Goal: Information Seeking & Learning: Compare options

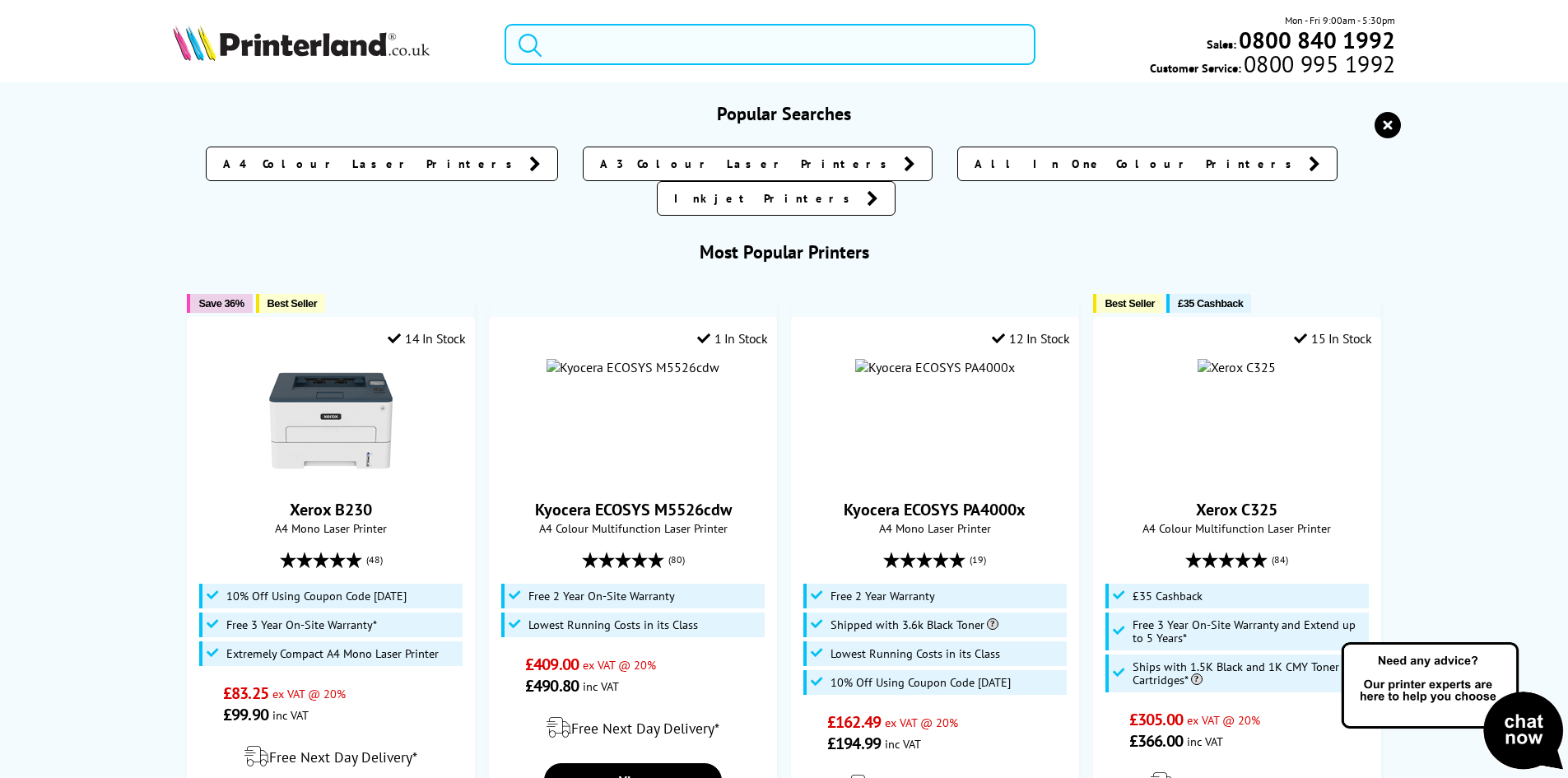
click at [590, 48] on input "search" at bounding box center [770, 45] width 531 height 42
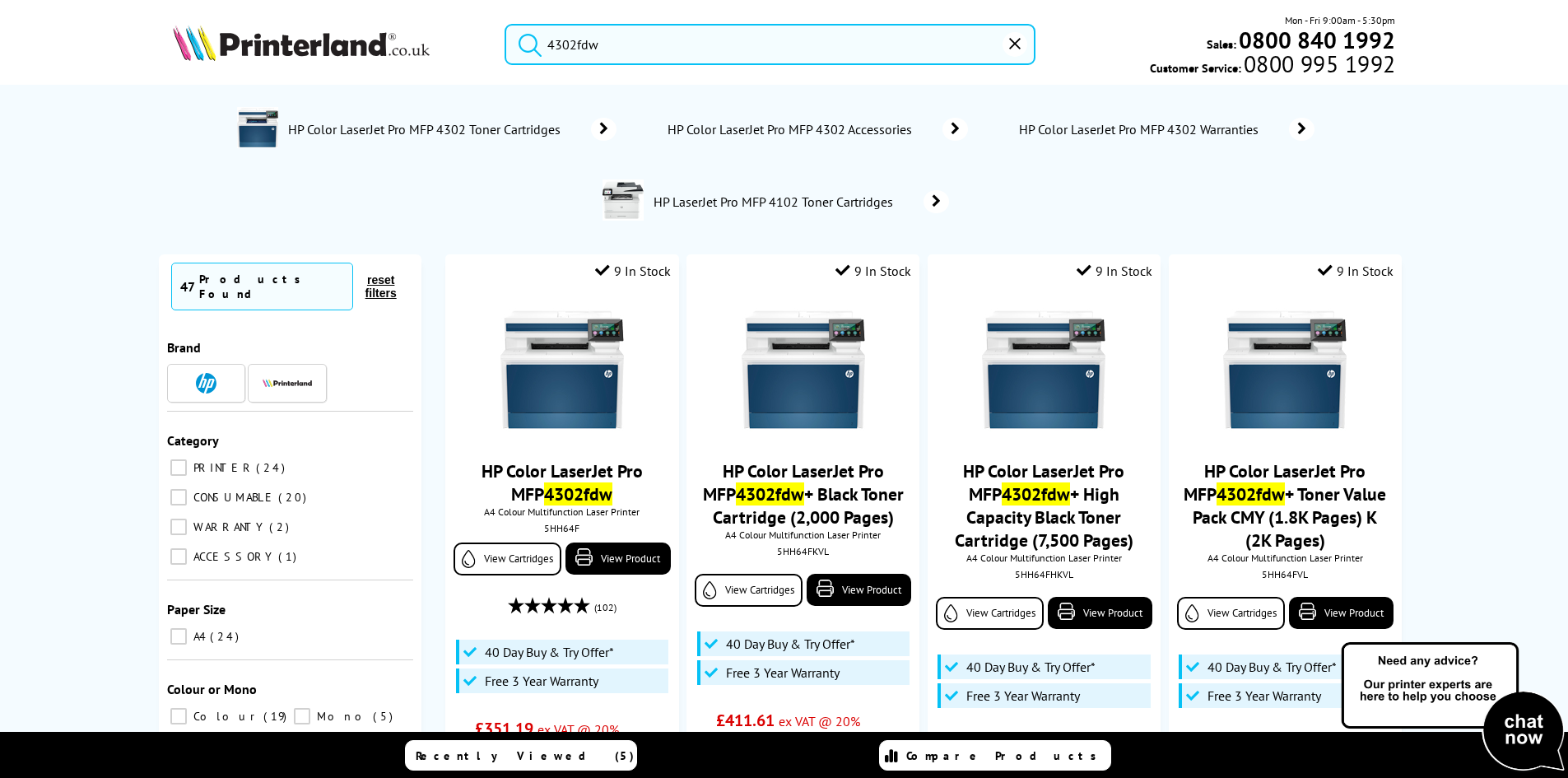
type input "4302fdw"
click at [505, 24] on button "submit" at bounding box center [526, 42] width 42 height 36
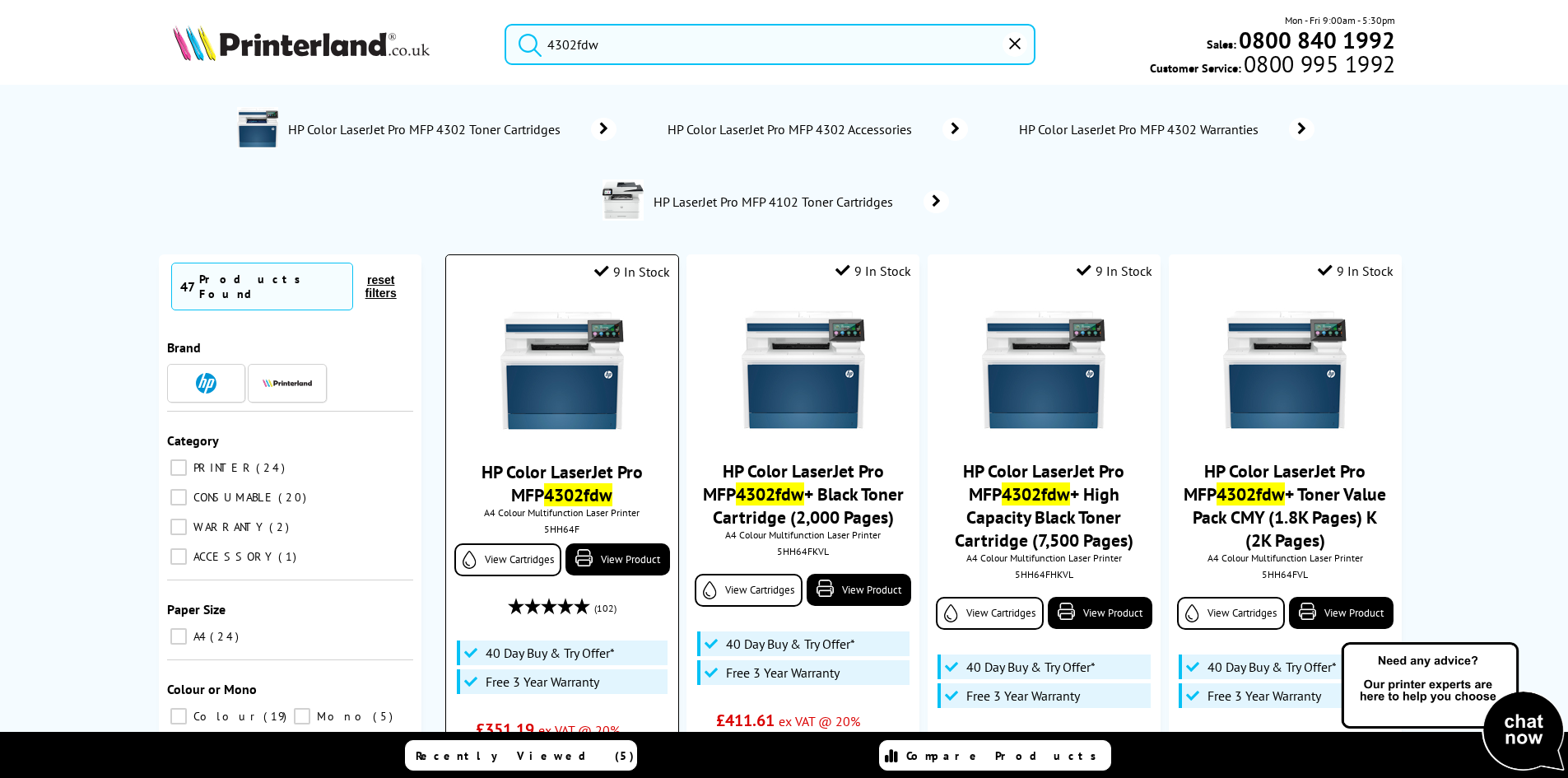
click at [591, 394] on img at bounding box center [562, 370] width 124 height 124
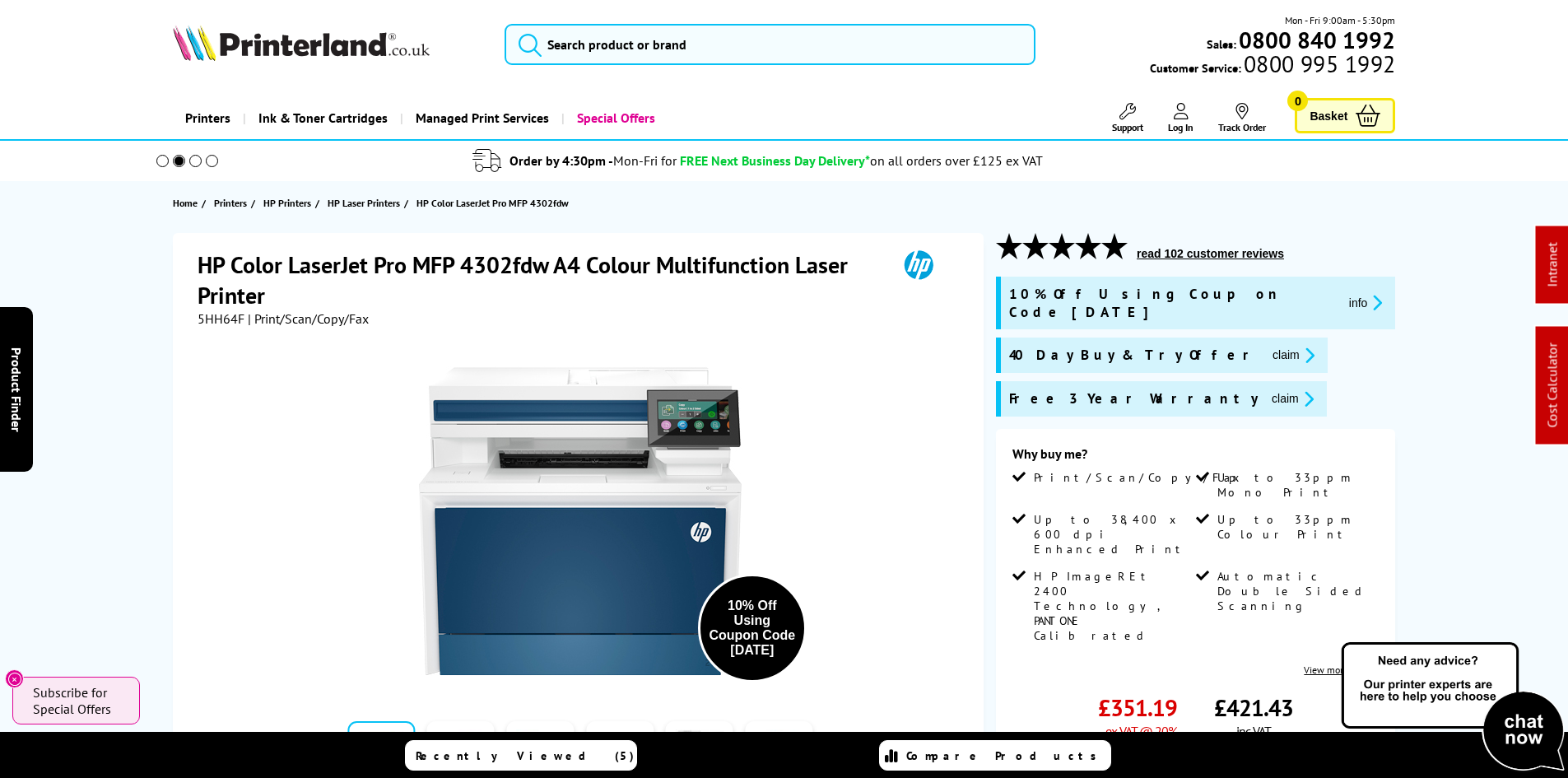
click at [138, 418] on div "HP Color LaserJet Pro MFP 4302fdw A4 Colour Multifunction Laser Printer 5HH64F …" at bounding box center [785, 668] width 1317 height 871
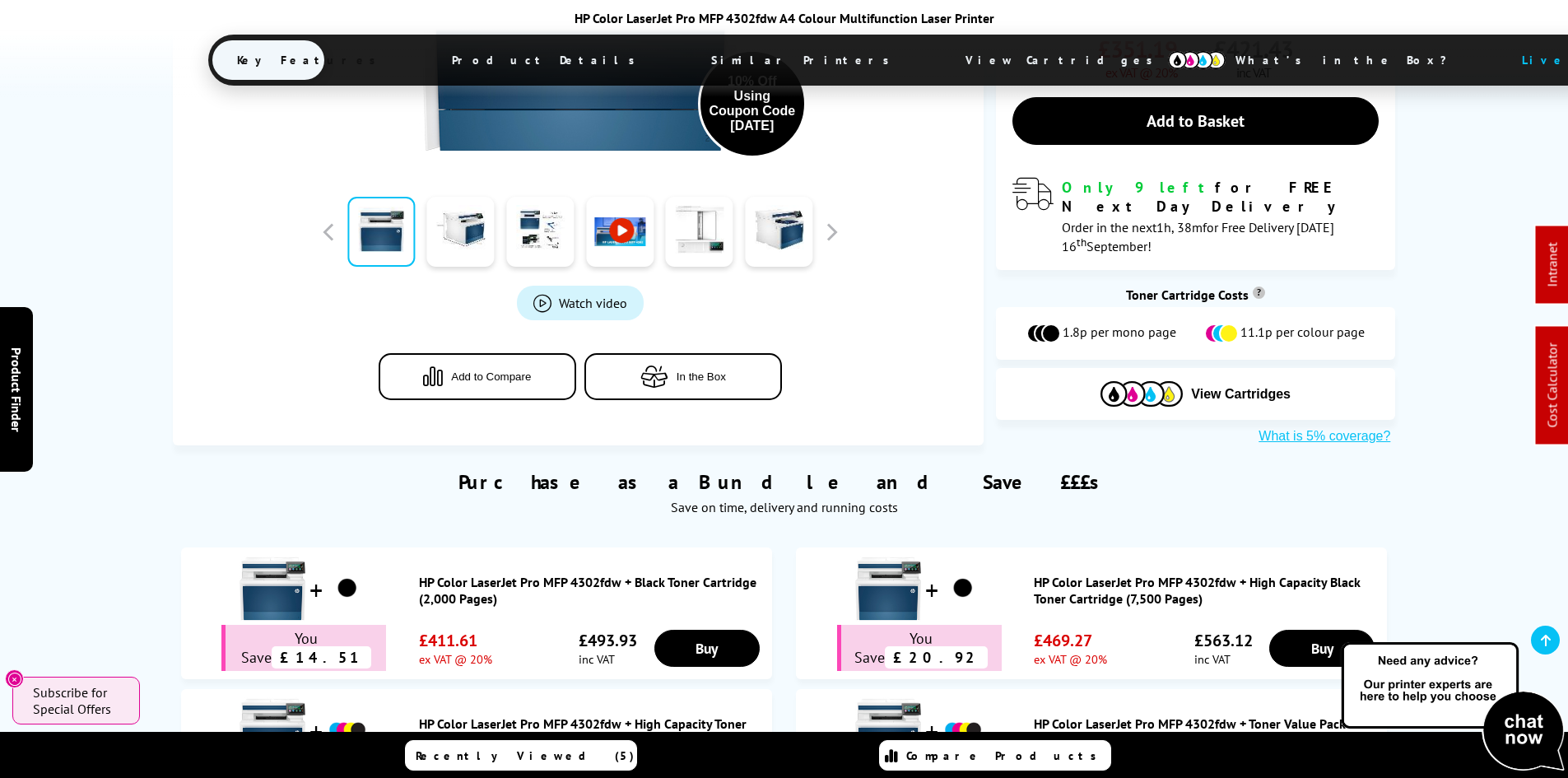
scroll to position [823, 0]
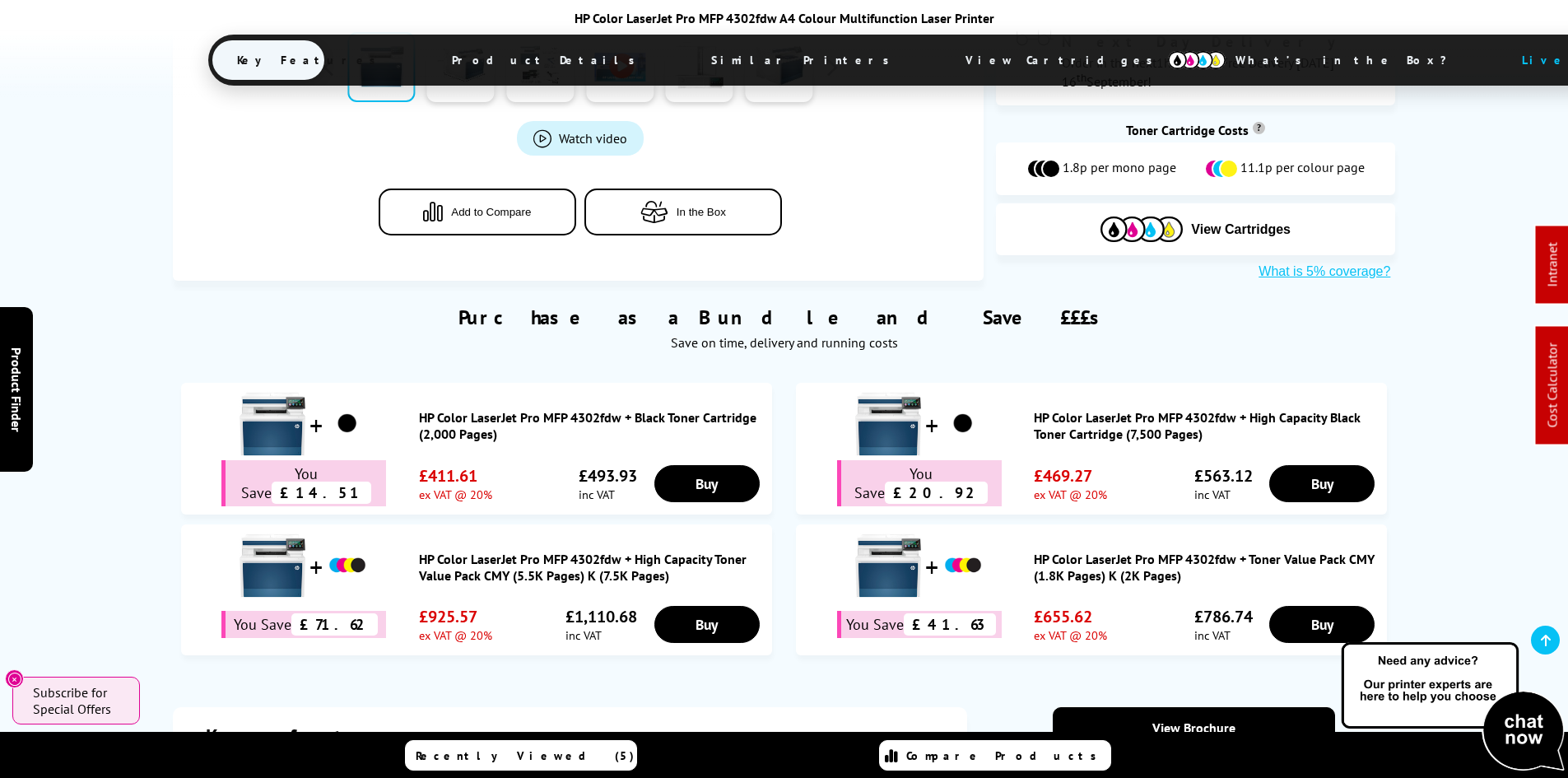
click at [138, 395] on div "Purchase as a Bundle and Save £££s Save on time, delivery and running costs HP …" at bounding box center [785, 472] width 1317 height 385
click at [941, 62] on span "View Cartridges" at bounding box center [1066, 60] width 252 height 42
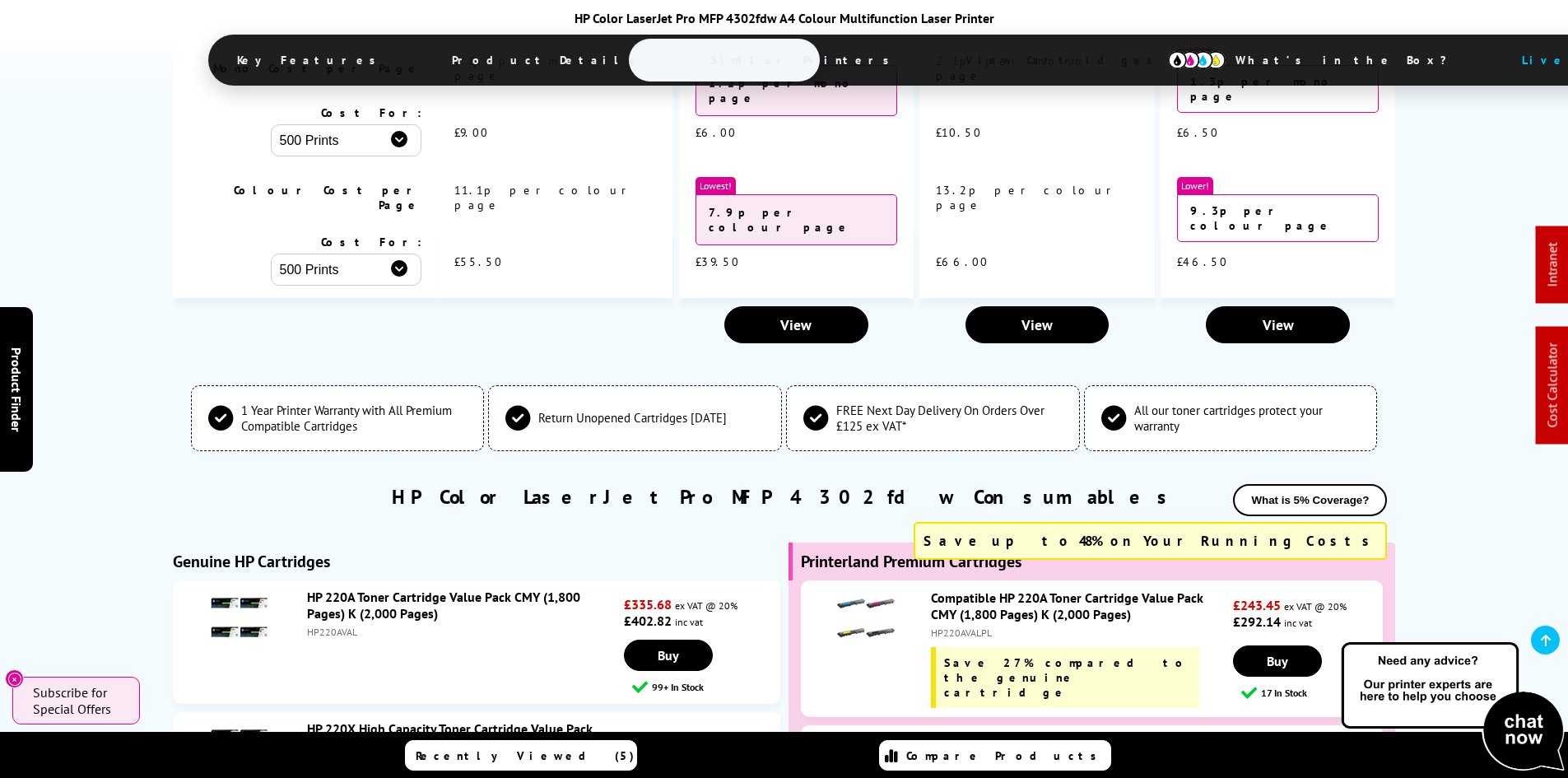
drag, startPoint x: 164, startPoint y: 426, endPoint x: 156, endPoint y: 432, distance: 10.0
drag, startPoint x: 93, startPoint y: 539, endPoint x: 127, endPoint y: 527, distance: 36.1
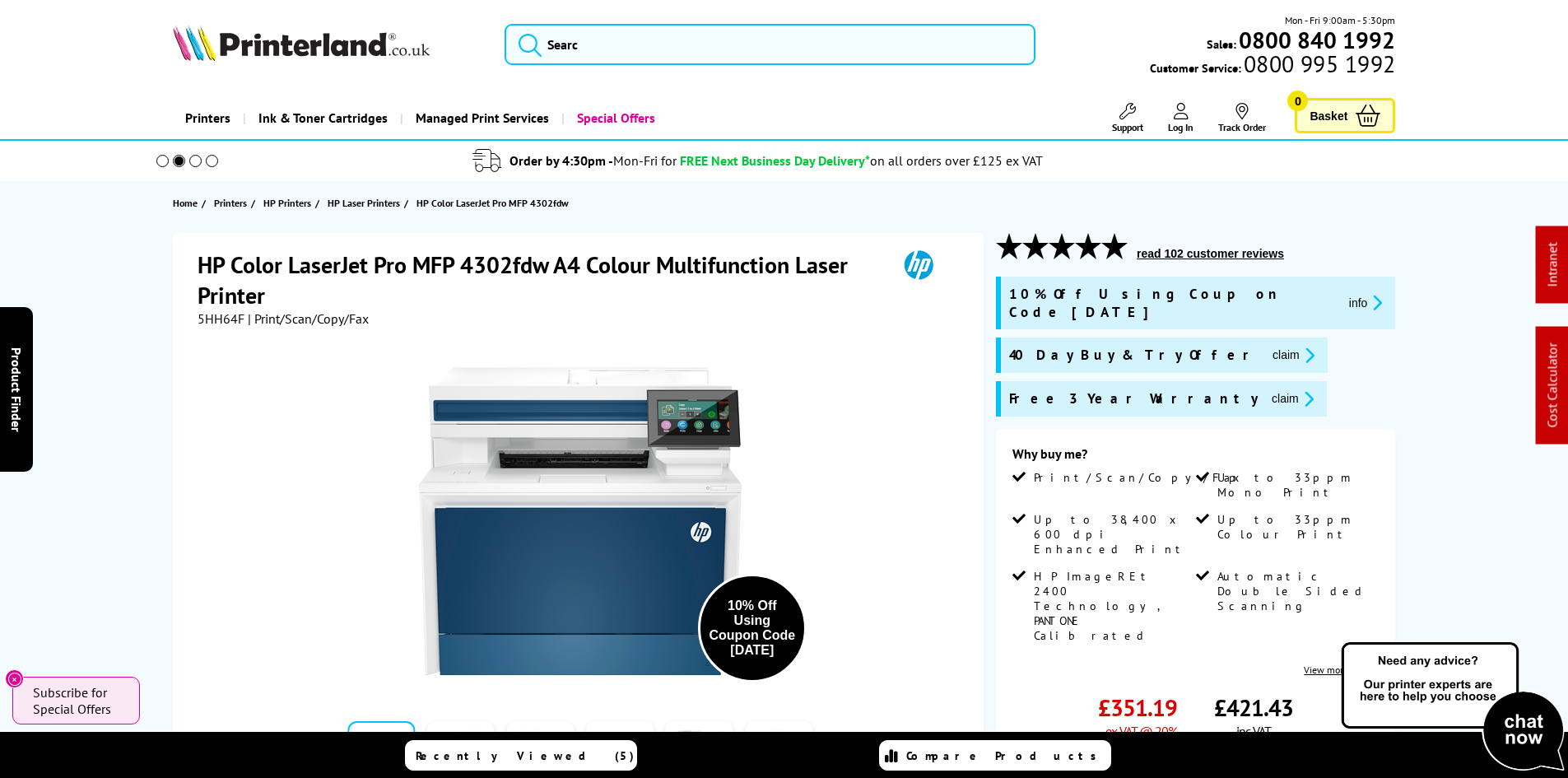
scroll to position [82, 0]
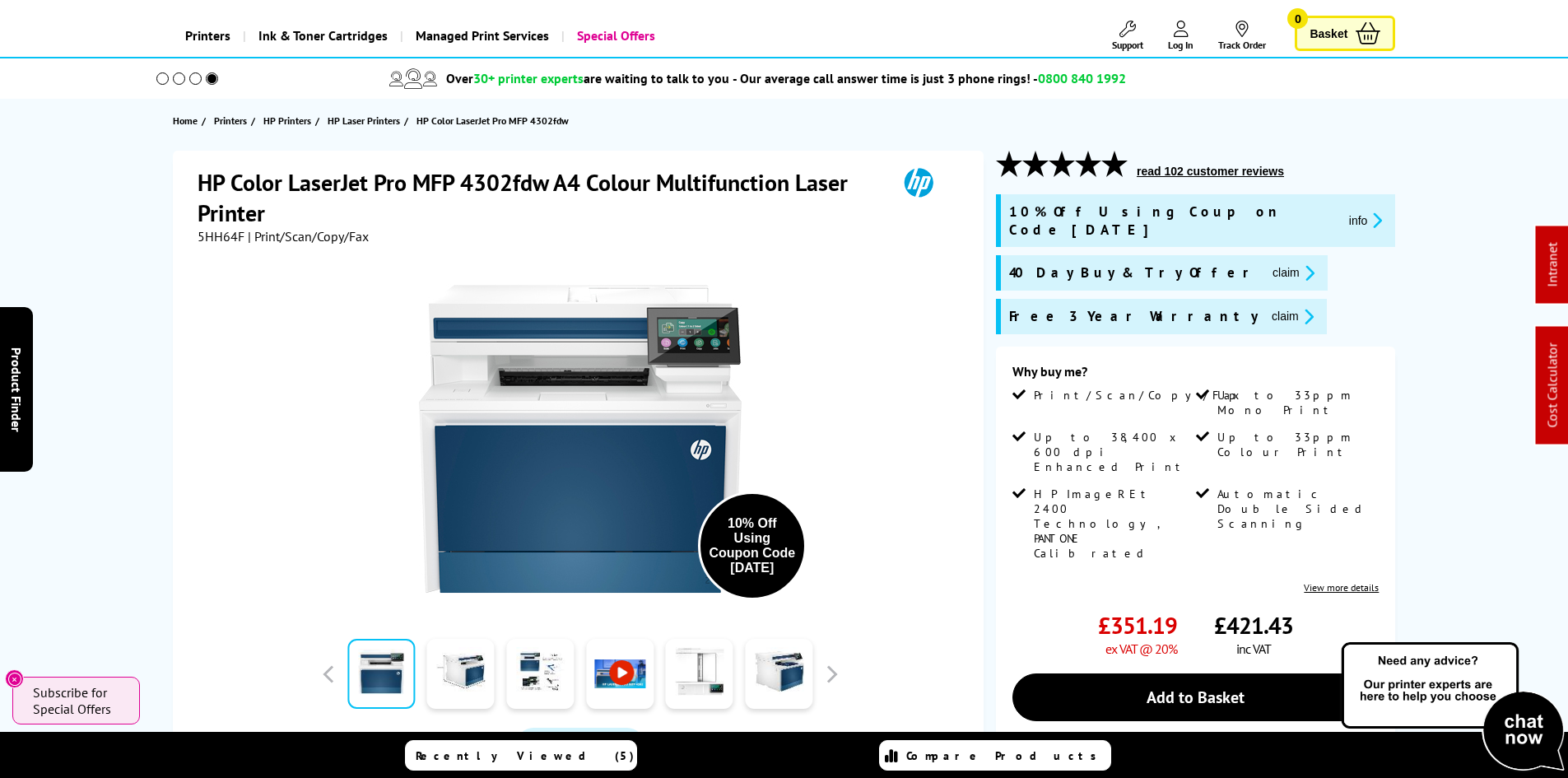
click at [224, 233] on span "5HH64F" at bounding box center [221, 236] width 47 height 16
copy span "5HH64F"
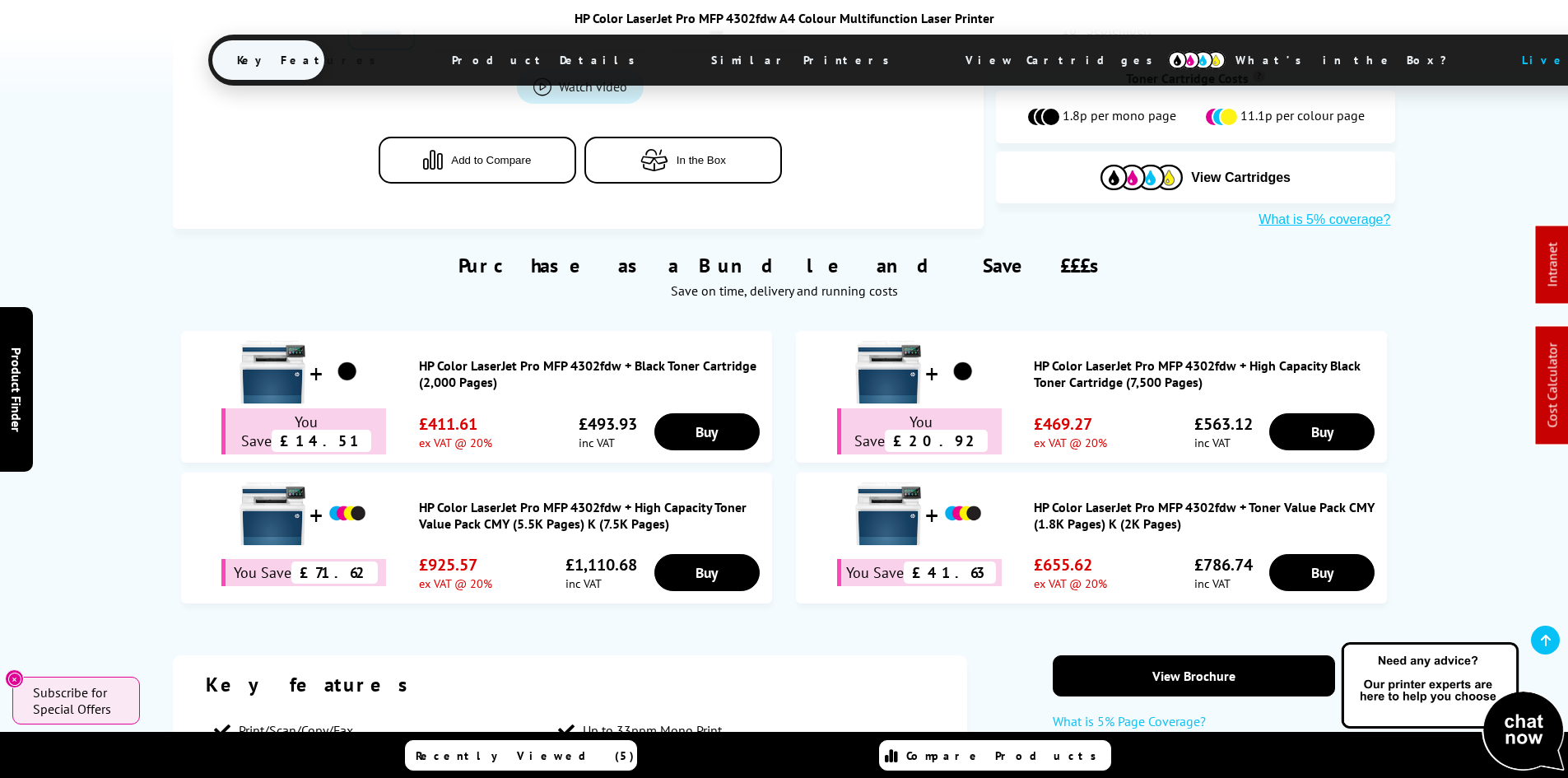
scroll to position [988, 0]
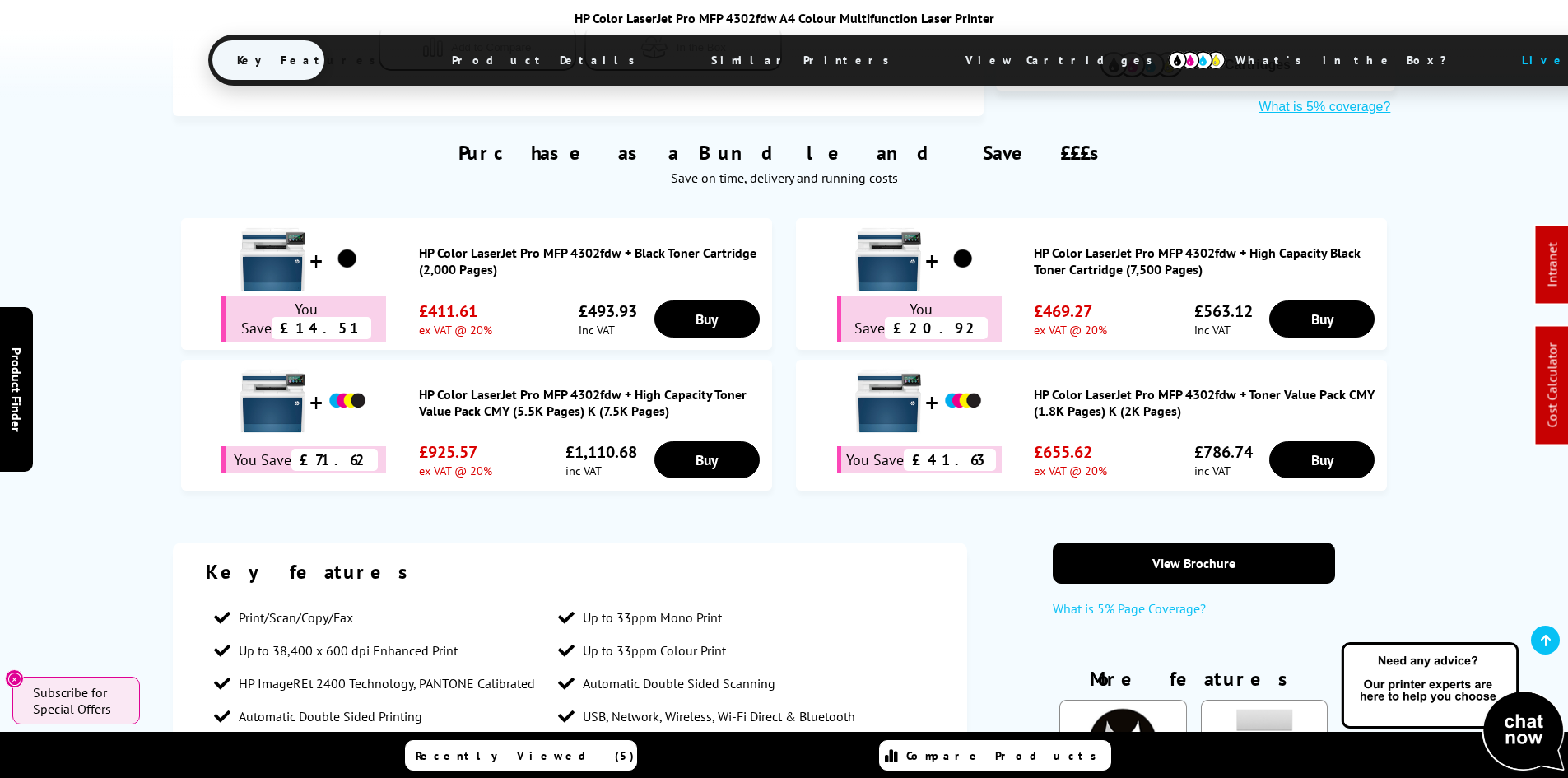
drag, startPoint x: 827, startPoint y: 68, endPoint x: 837, endPoint y: 140, distance: 72.7
click at [941, 68] on span "View Cartridges" at bounding box center [1066, 60] width 252 height 42
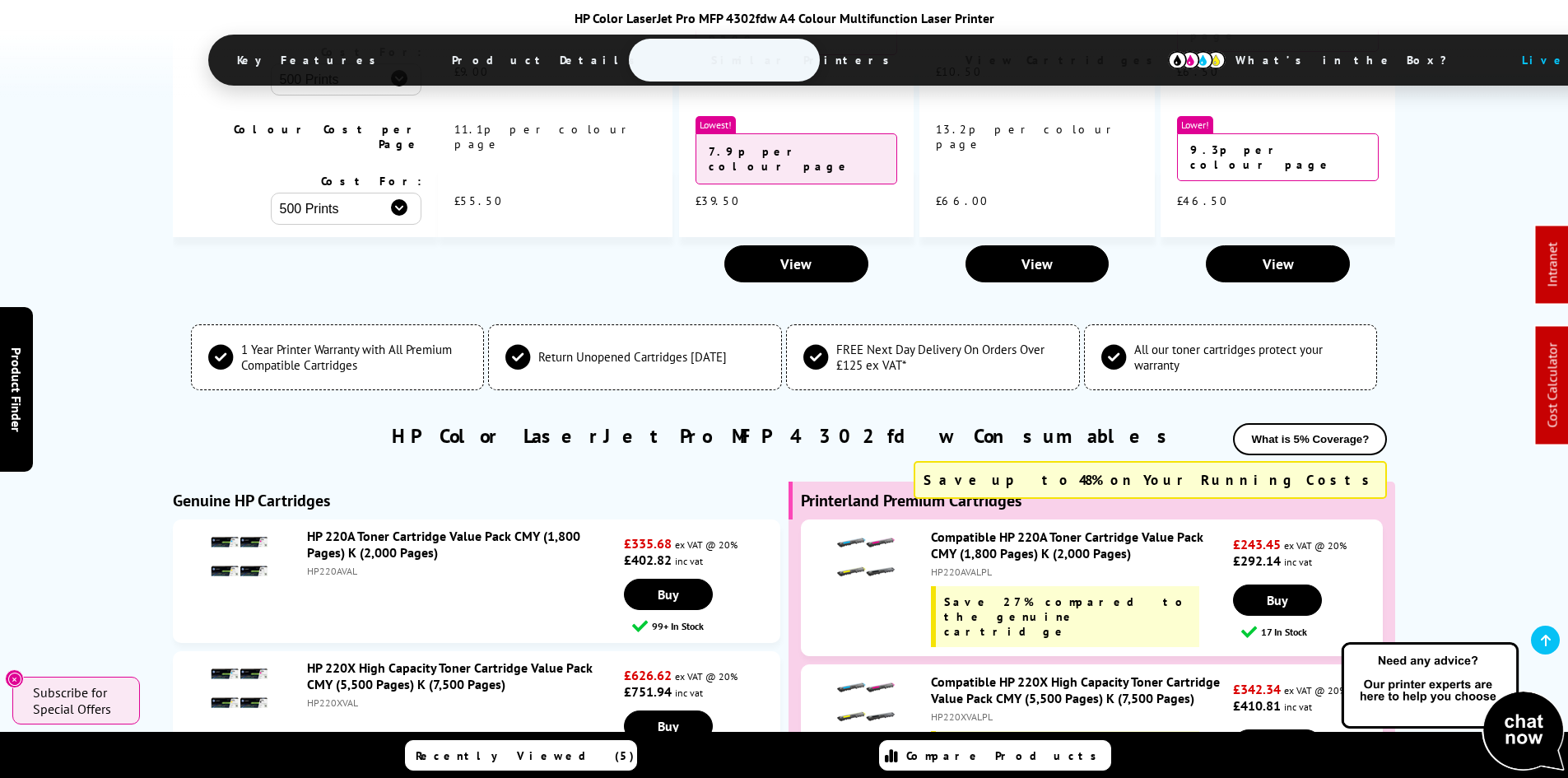
scroll to position [5221, 0]
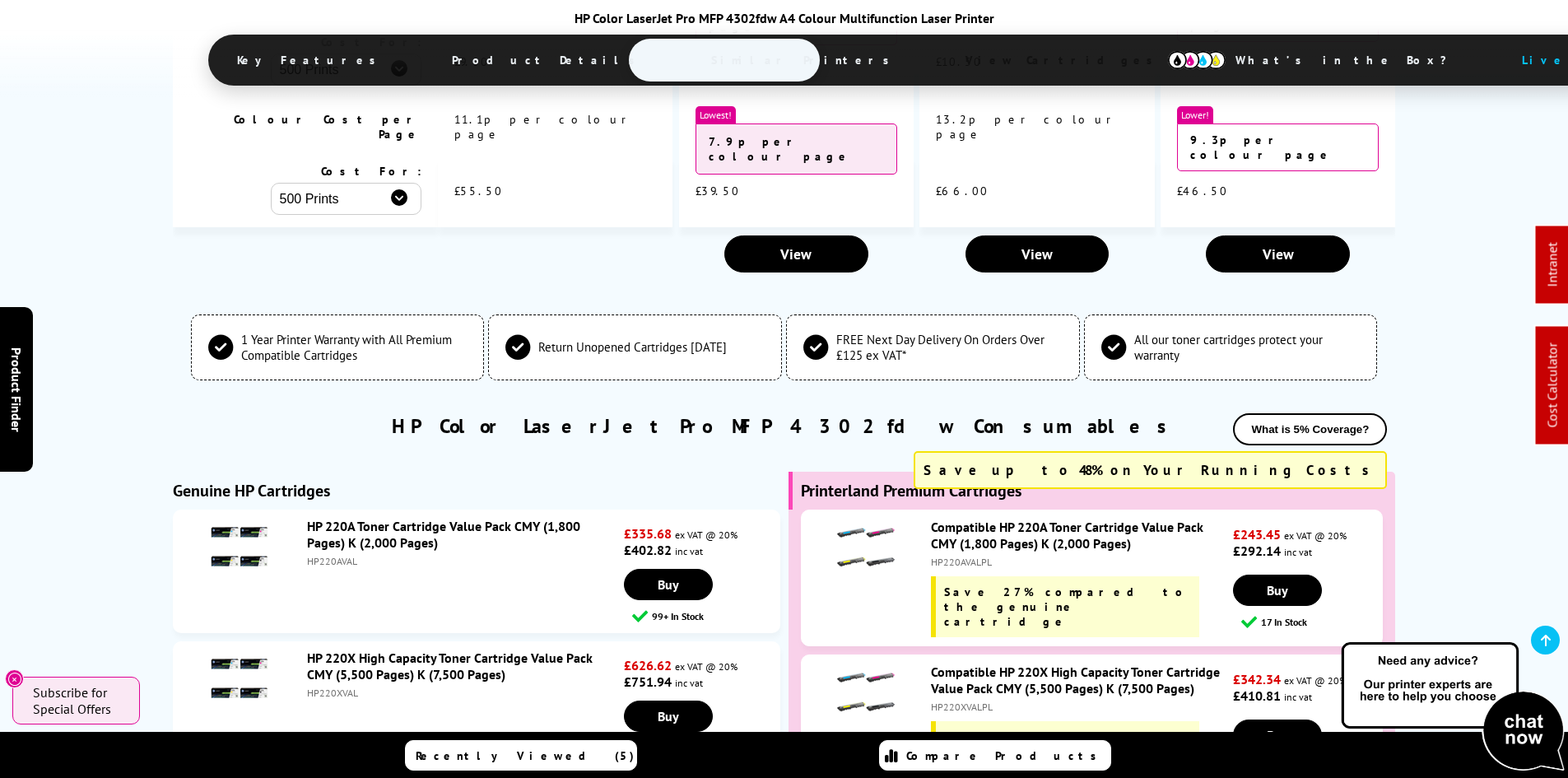
click at [979, 701] on div "HP220XVALPL" at bounding box center [1080, 707] width 298 height 12
drag, startPoint x: 979, startPoint y: 447, endPoint x: 1029, endPoint y: 454, distance: 50.5
click at [980, 701] on div "HP220XVALPL" at bounding box center [1080, 707] width 298 height 12
copy div "HP220XVALPL"
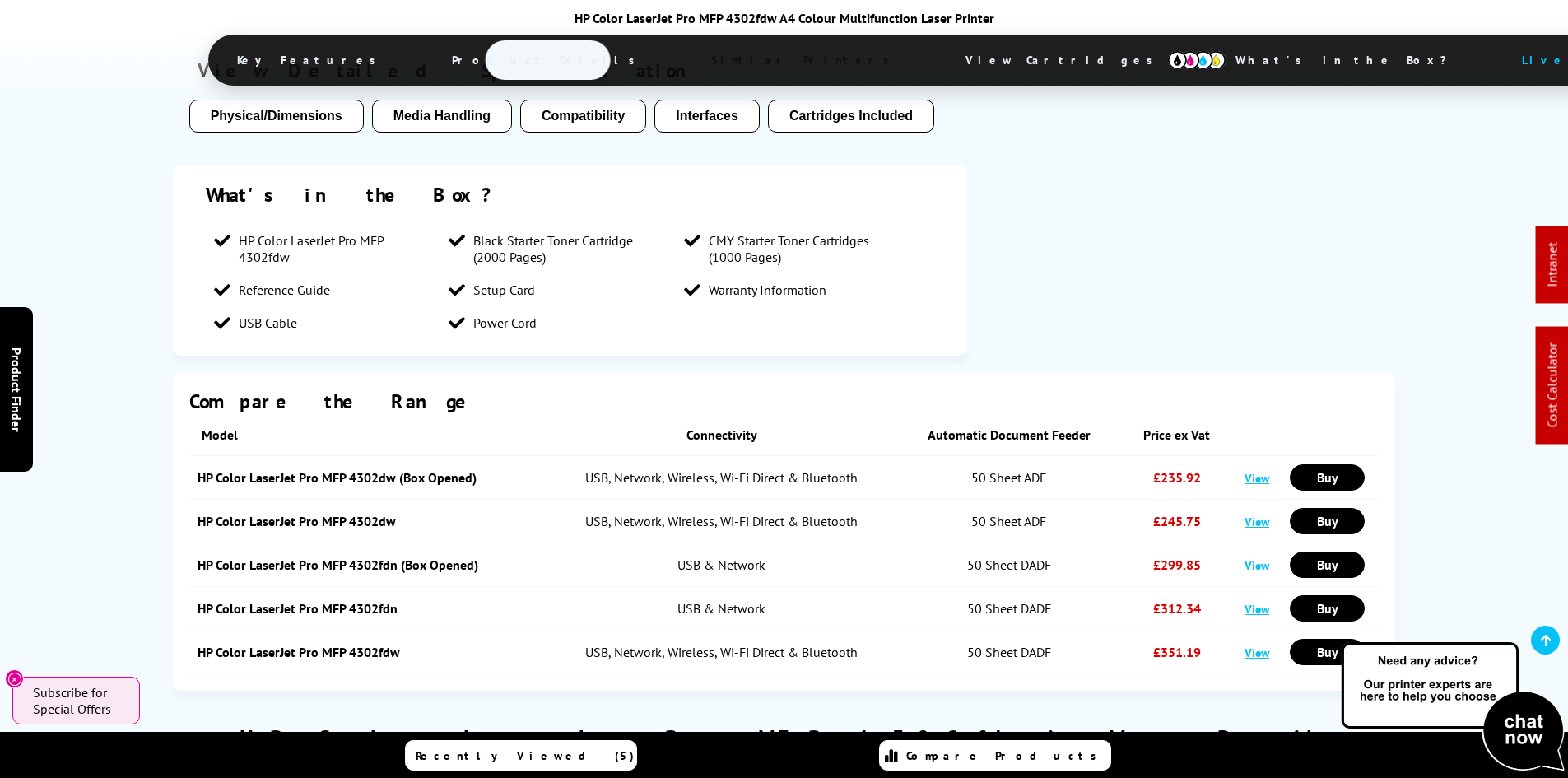
scroll to position [0, 0]
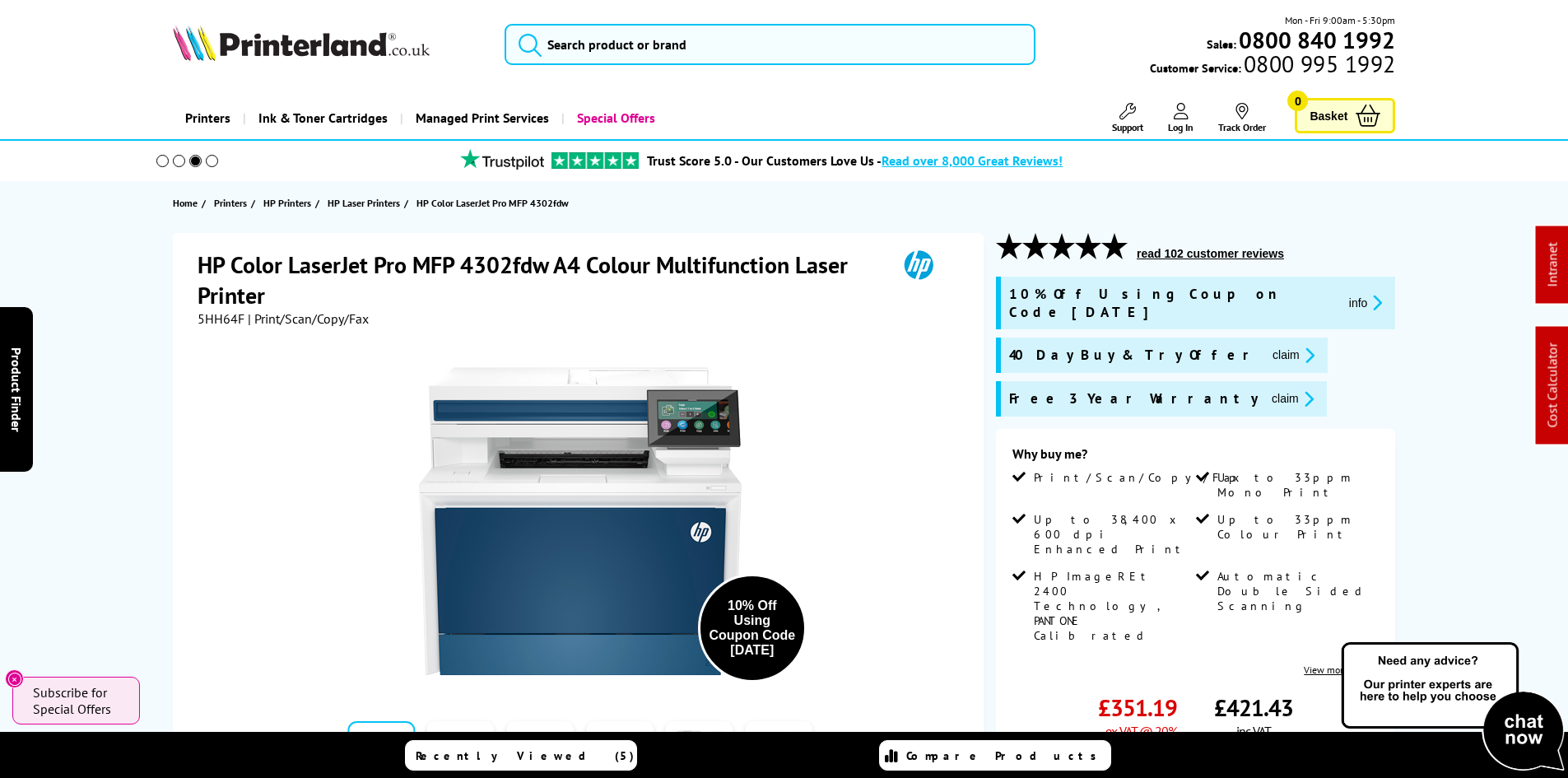
drag, startPoint x: 1302, startPoint y: 466, endPoint x: 1346, endPoint y: 69, distance: 399.4
click at [1345, 294] on button "info" at bounding box center [1366, 303] width 43 height 19
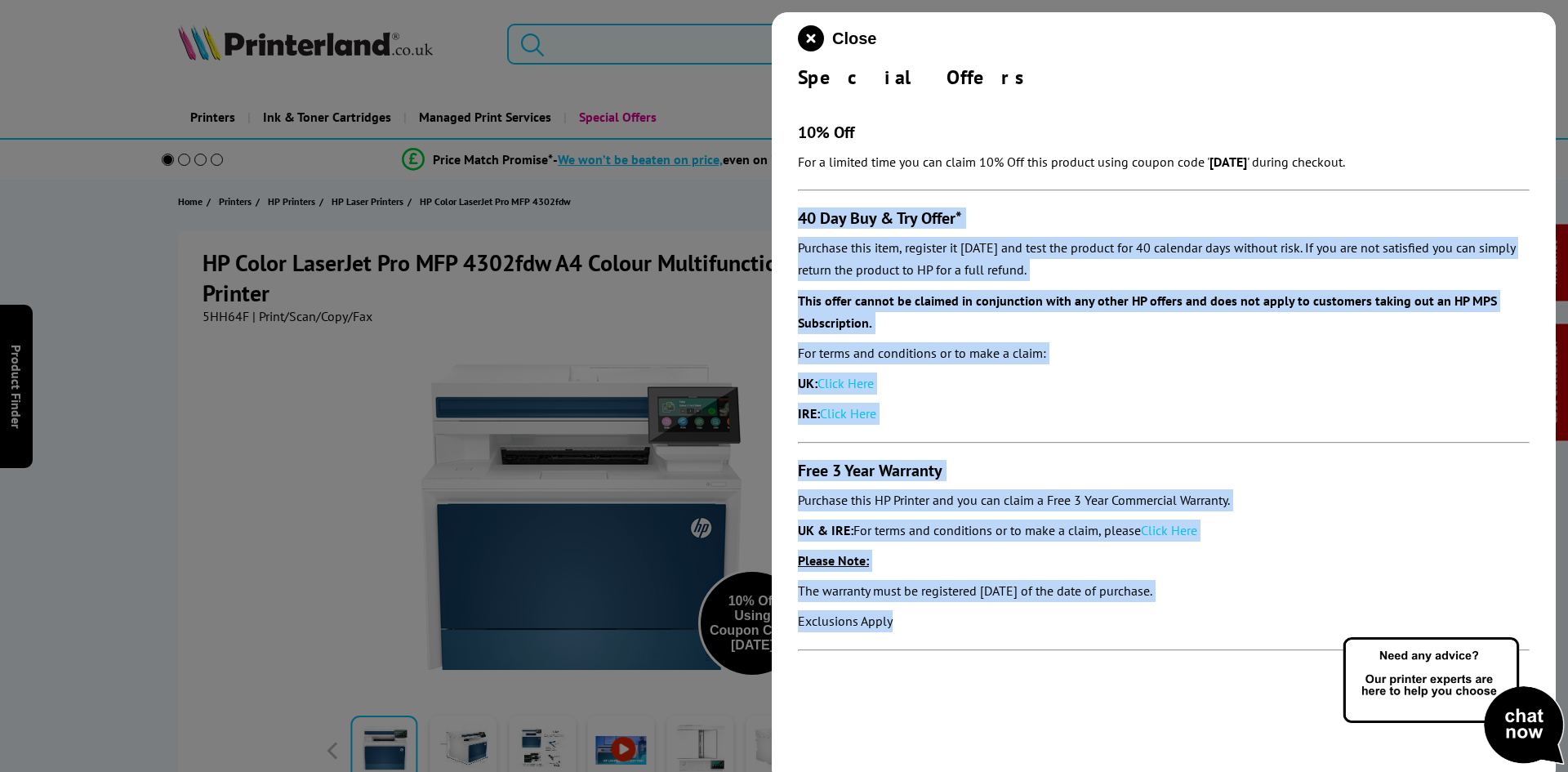
drag, startPoint x: 792, startPoint y: 226, endPoint x: 912, endPoint y: 605, distance: 397.5
click at [912, 605] on div "Close Special Offers 10% Off For a limited time you can claim 10% Off this prod…" at bounding box center [1163, 398] width 784 height 772
copy section "40 Day Buy & Try Offer* Purchase this item, register it [DATE] and test the pro…"
click at [1347, 346] on p "For terms and conditions or to make a claim:" at bounding box center [1163, 354] width 731 height 22
drag, startPoint x: 800, startPoint y: 196, endPoint x: 940, endPoint y: 629, distance: 455.1
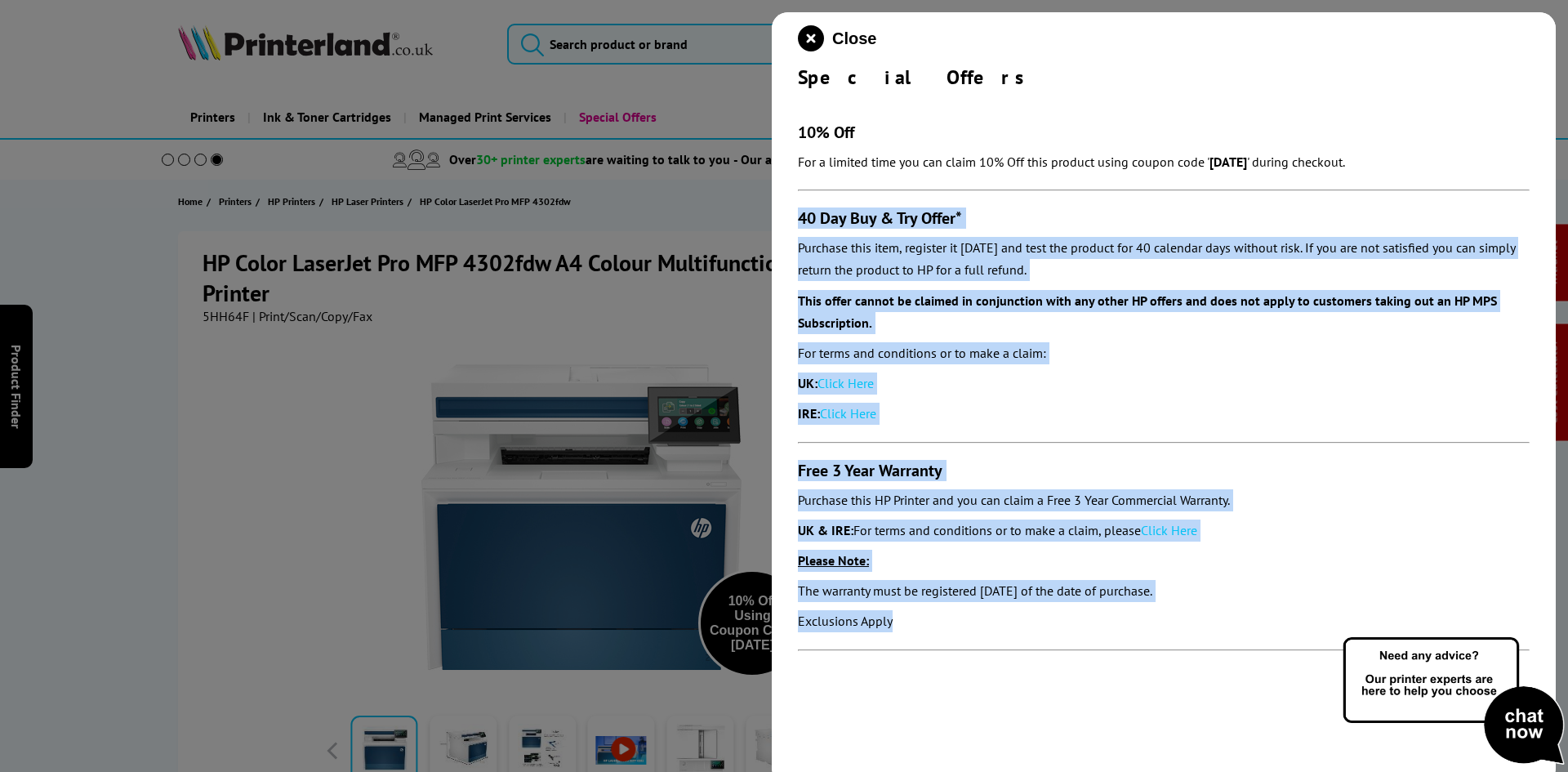
click at [940, 629] on section "10% Off For a limited time you can claim 10% Off this product using coupon code…" at bounding box center [1163, 379] width 731 height 578
copy section "40 Day Buy & Try Offer* Purchase this item, register it [DATE] and test the pro…"
drag, startPoint x: 801, startPoint y: 39, endPoint x: 739, endPoint y: 83, distance: 76.0
click at [801, 39] on icon "close modal" at bounding box center [810, 38] width 26 height 26
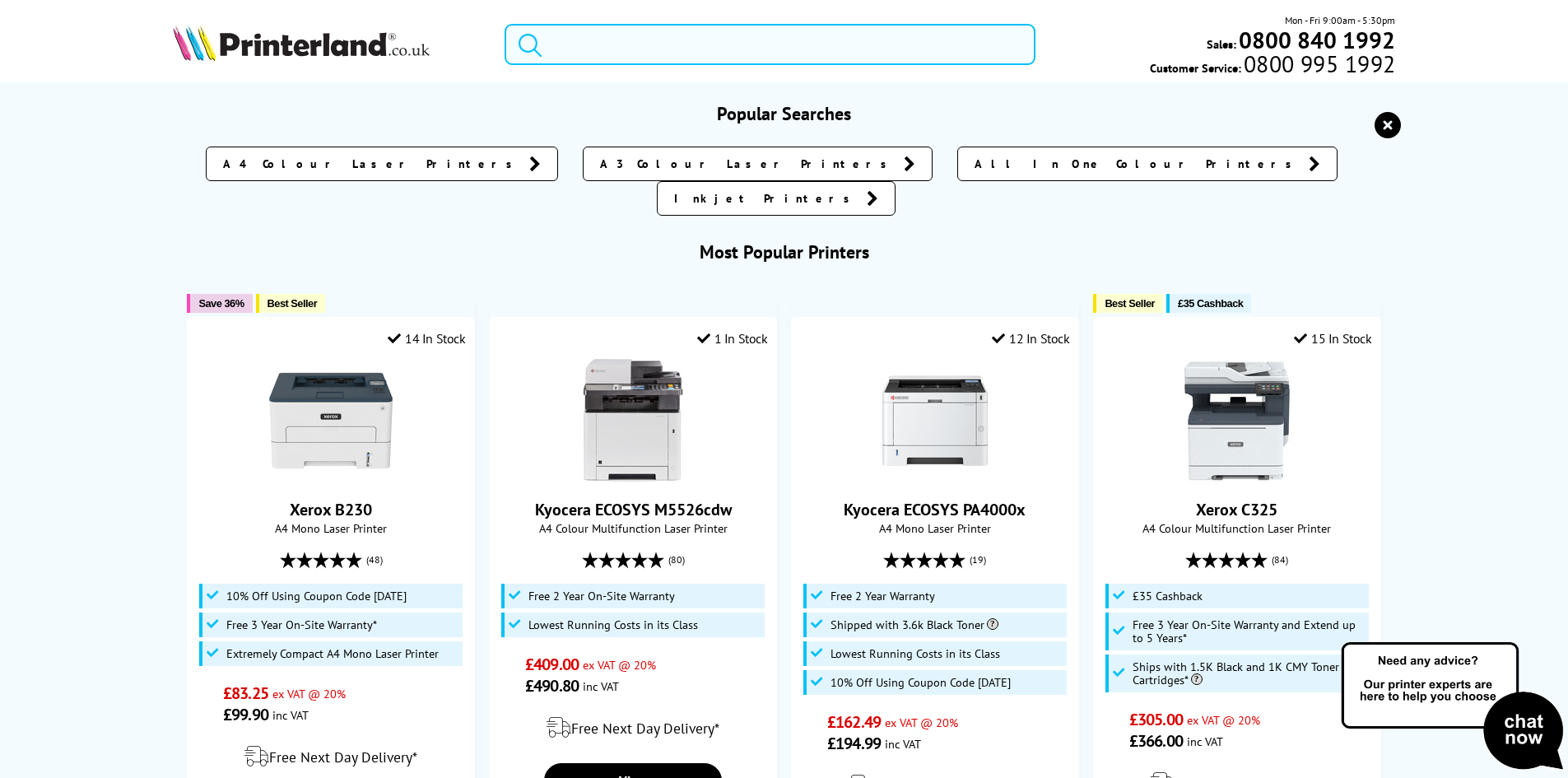
paste input "MFCL8390CDWQJ1"
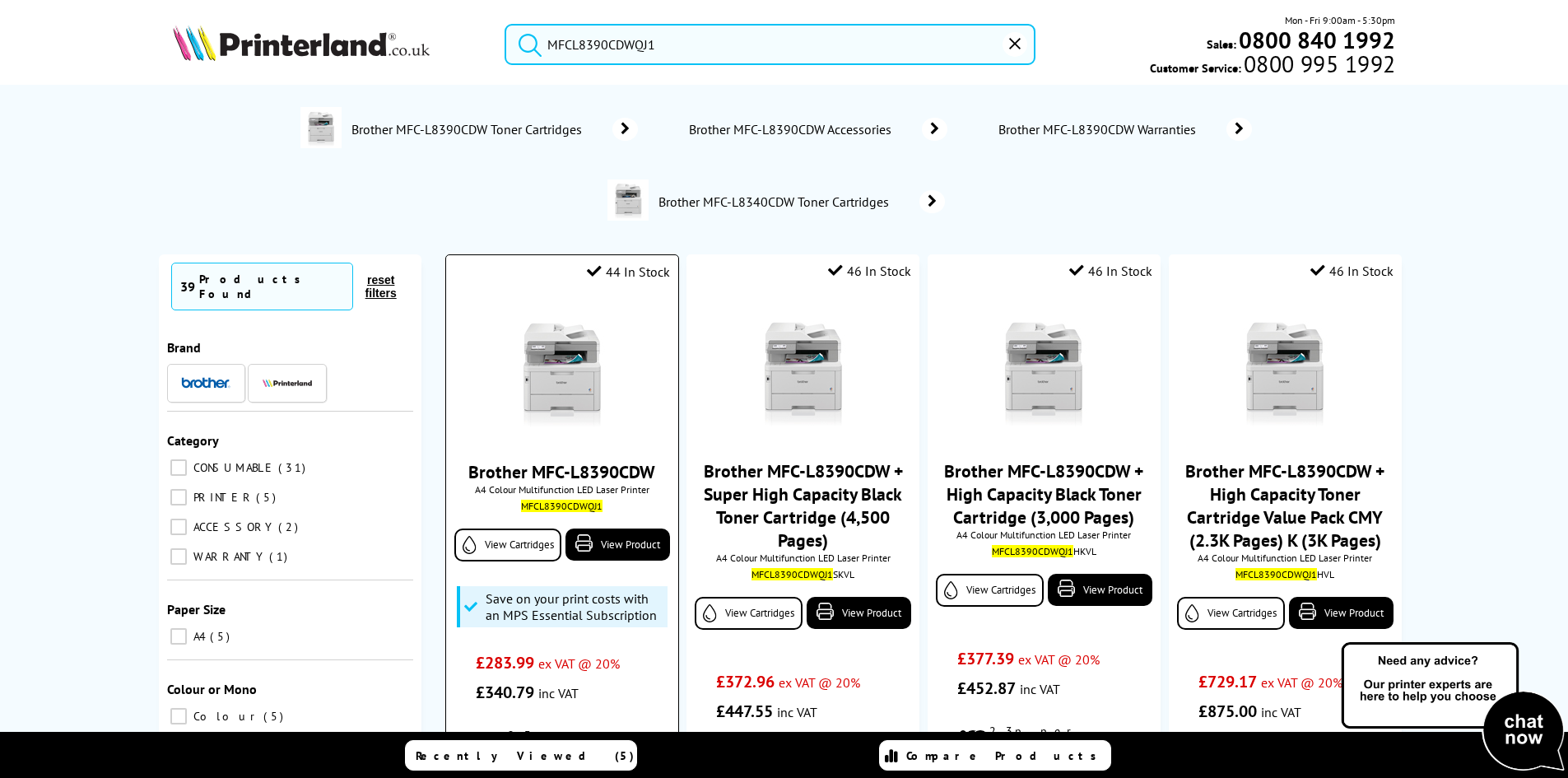
type input "MFCL8390CDWQJ1"
click at [576, 375] on img at bounding box center [562, 370] width 124 height 124
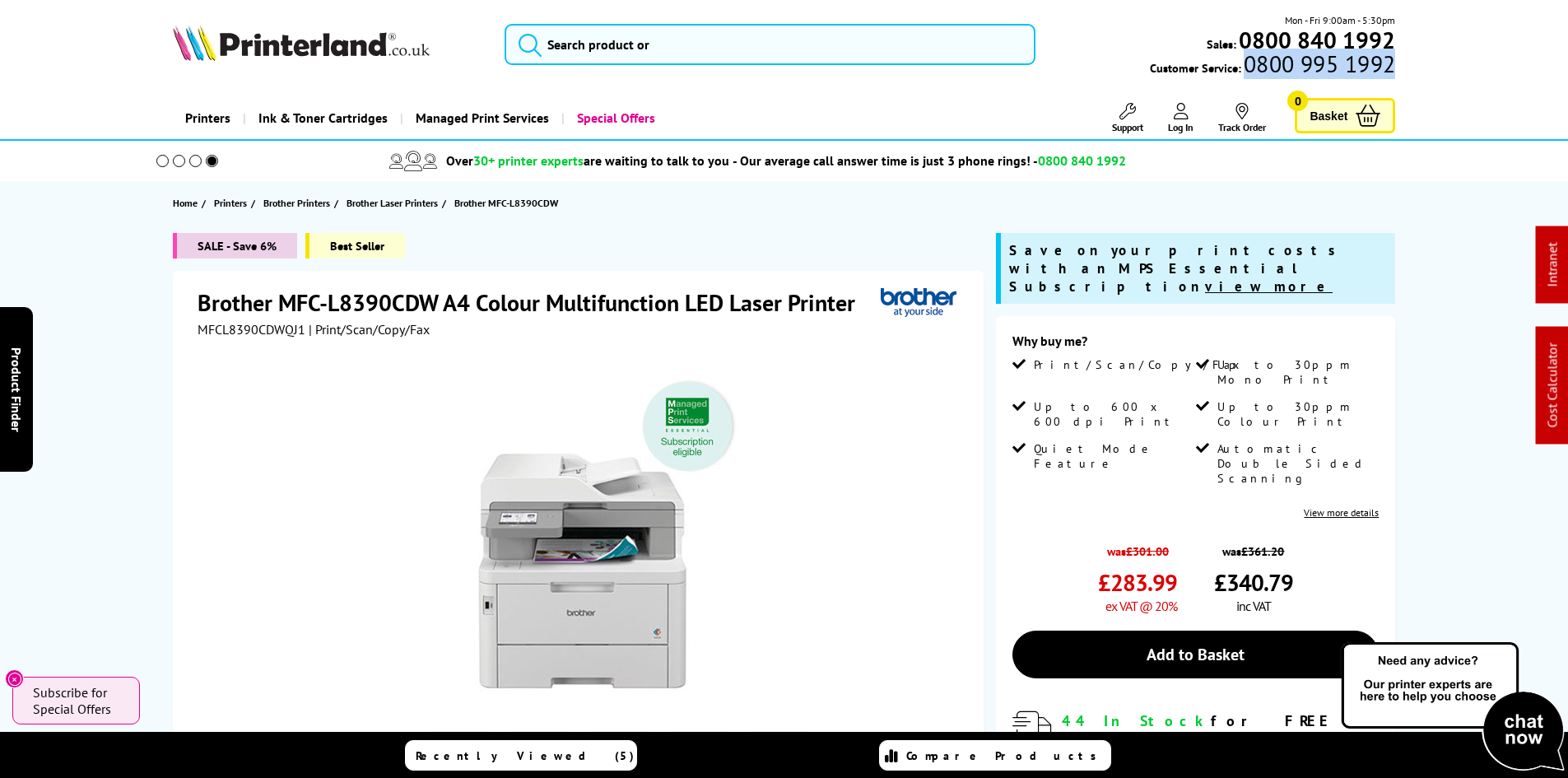
drag, startPoint x: 1369, startPoint y: 68, endPoint x: 1392, endPoint y: 74, distance: 23.8
click at [1392, 74] on div "Mon - Fri 9:00am - 5:30pm Sales: 0800 840 1992 Customer Service: 0800 995 1992" at bounding box center [785, 48] width 1317 height 73
copy span "0800 995 1992"
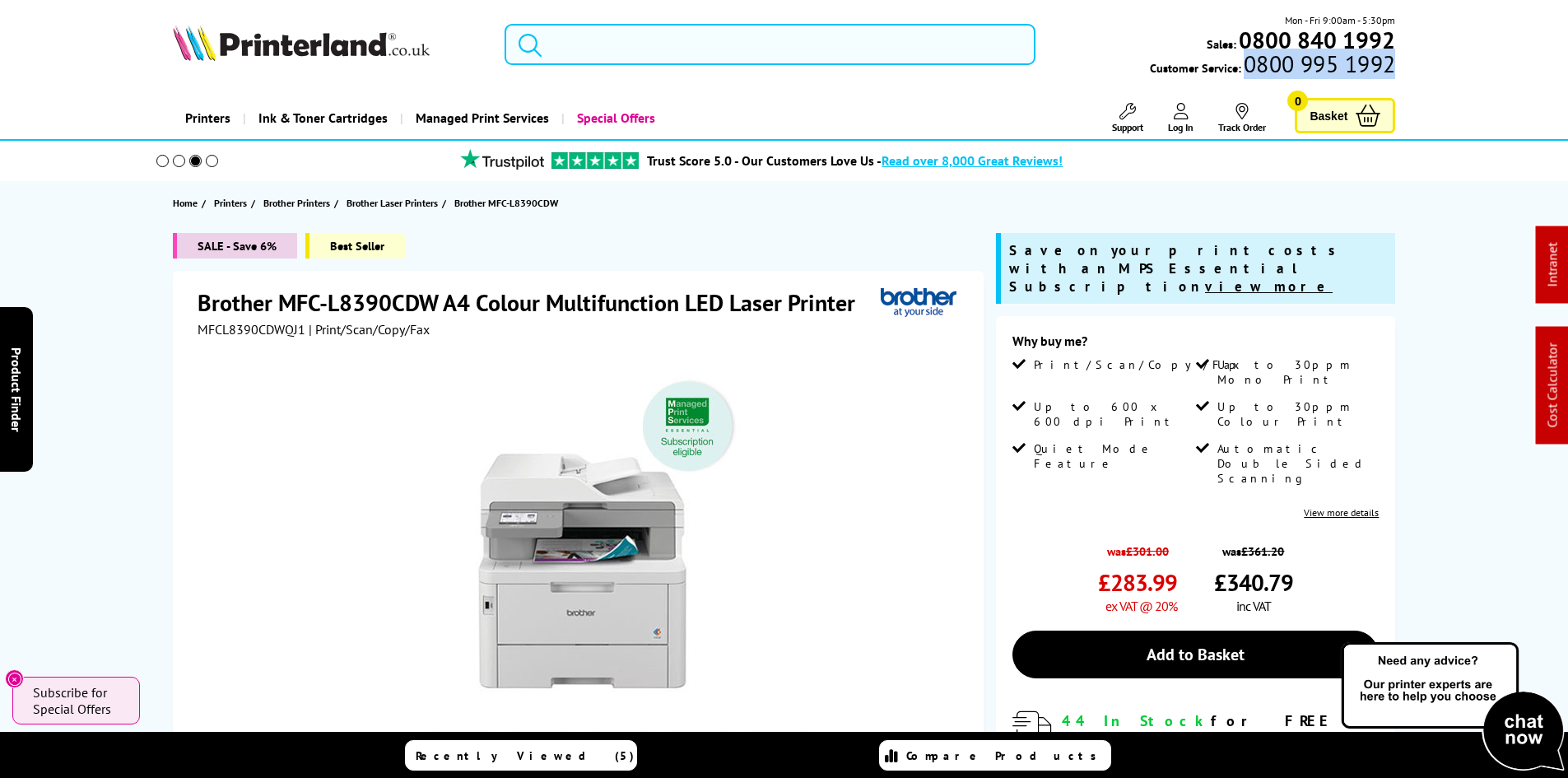
drag, startPoint x: 569, startPoint y: 46, endPoint x: 597, endPoint y: 76, distance: 41.0
click at [569, 46] on input "search" at bounding box center [770, 45] width 531 height 42
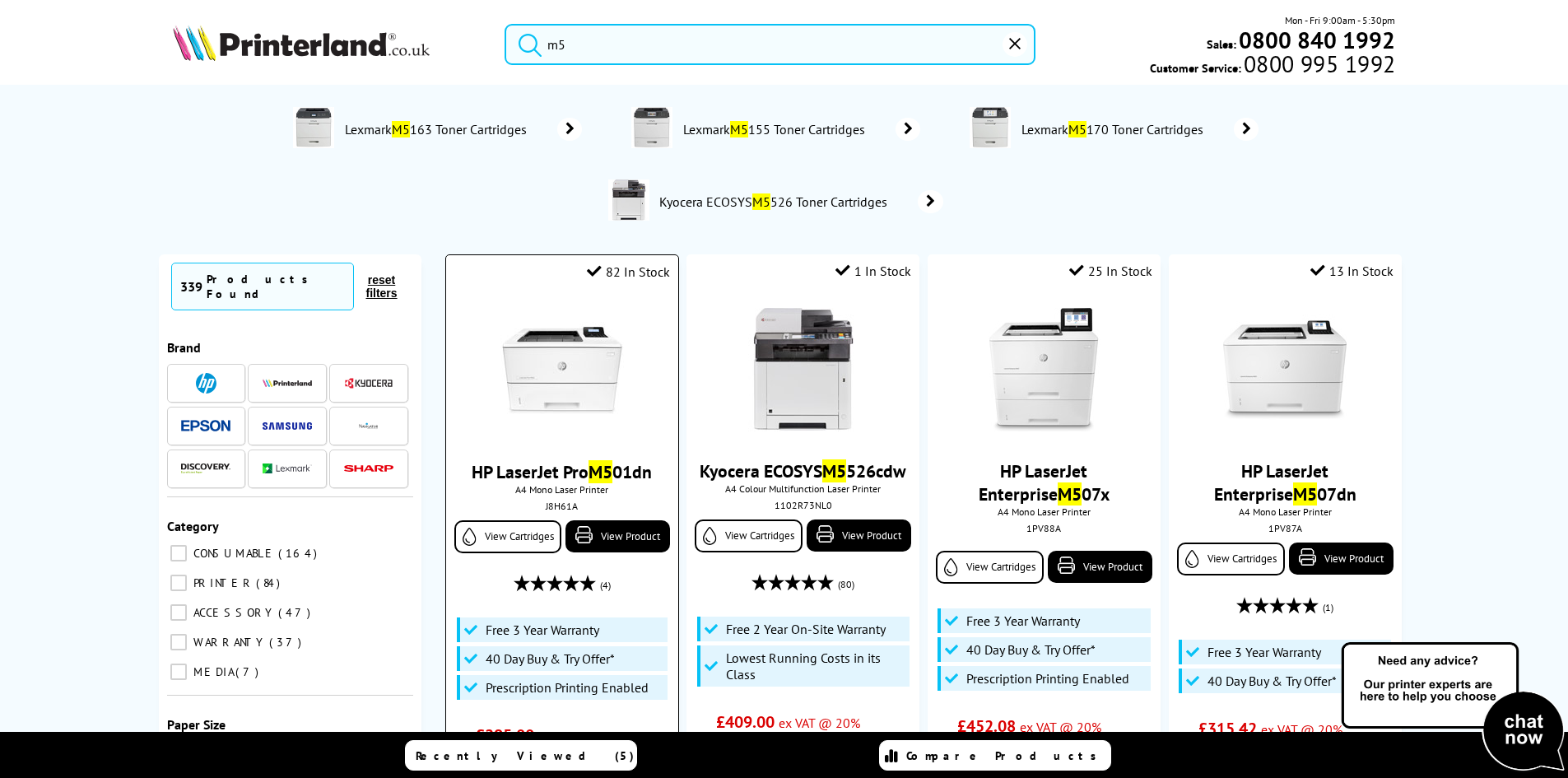
type input "m5"
click at [564, 387] on img at bounding box center [562, 370] width 124 height 124
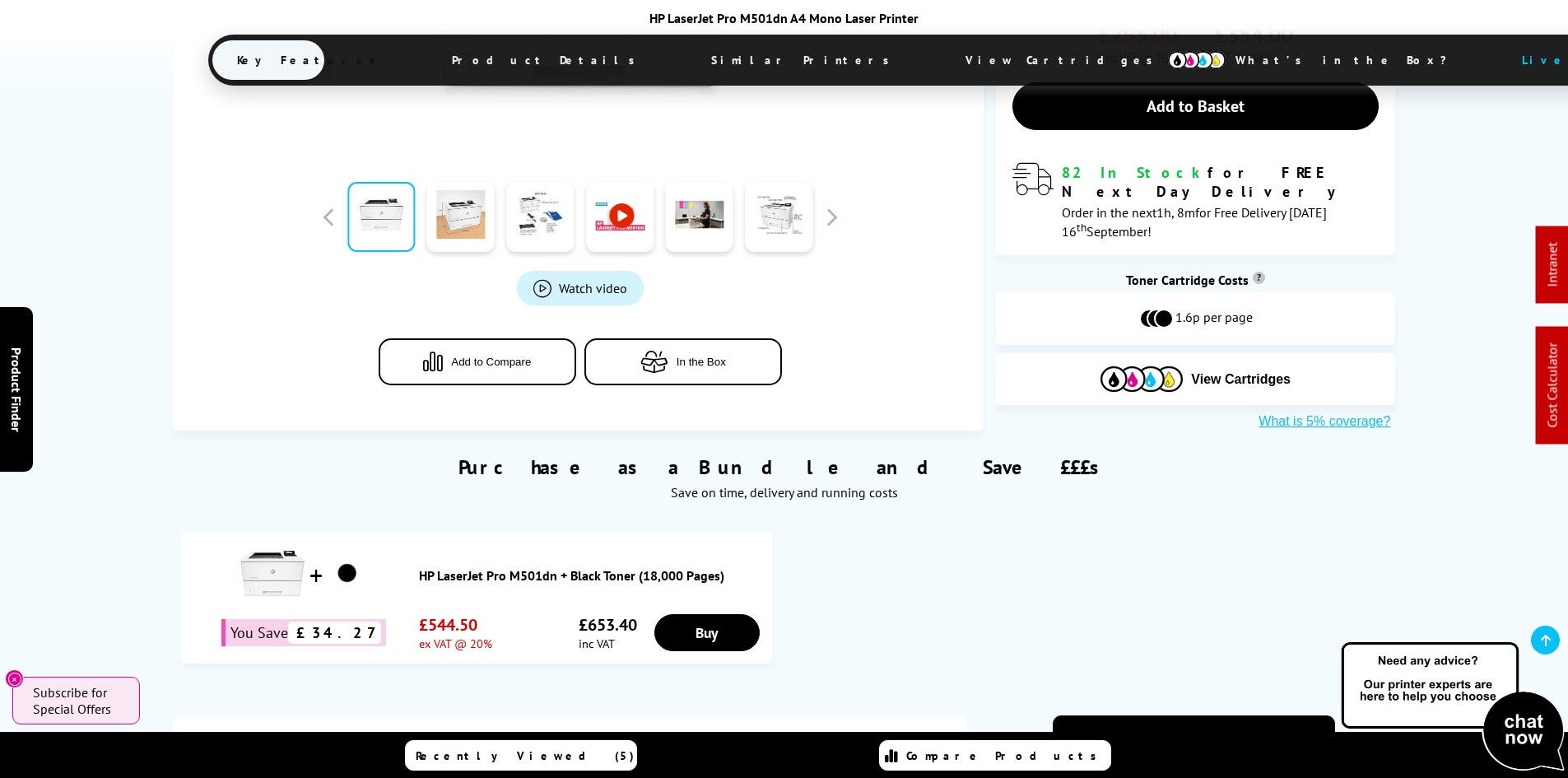
scroll to position [905, 0]
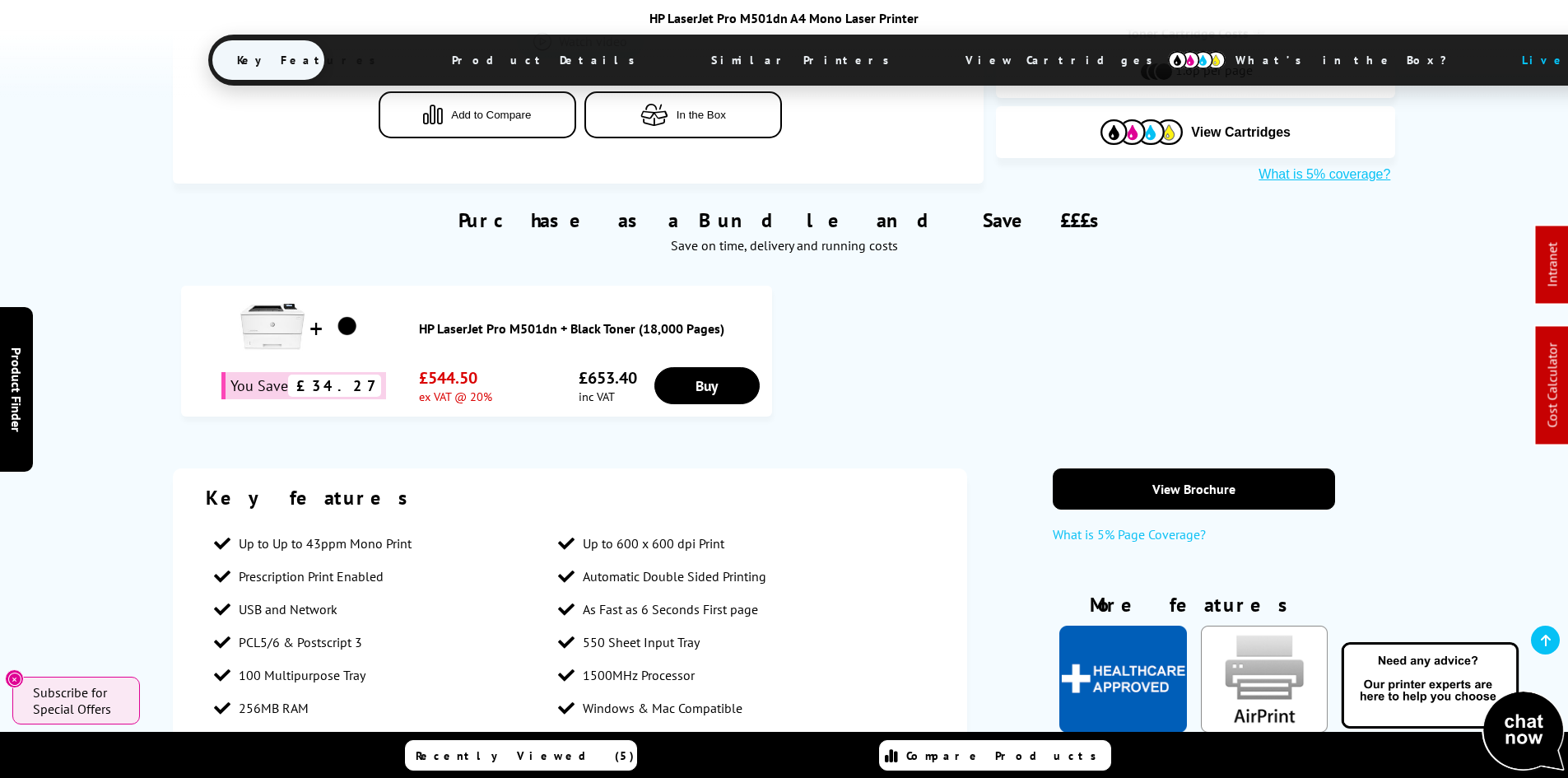
click at [941, 59] on span "View Cartridges" at bounding box center [1066, 60] width 252 height 42
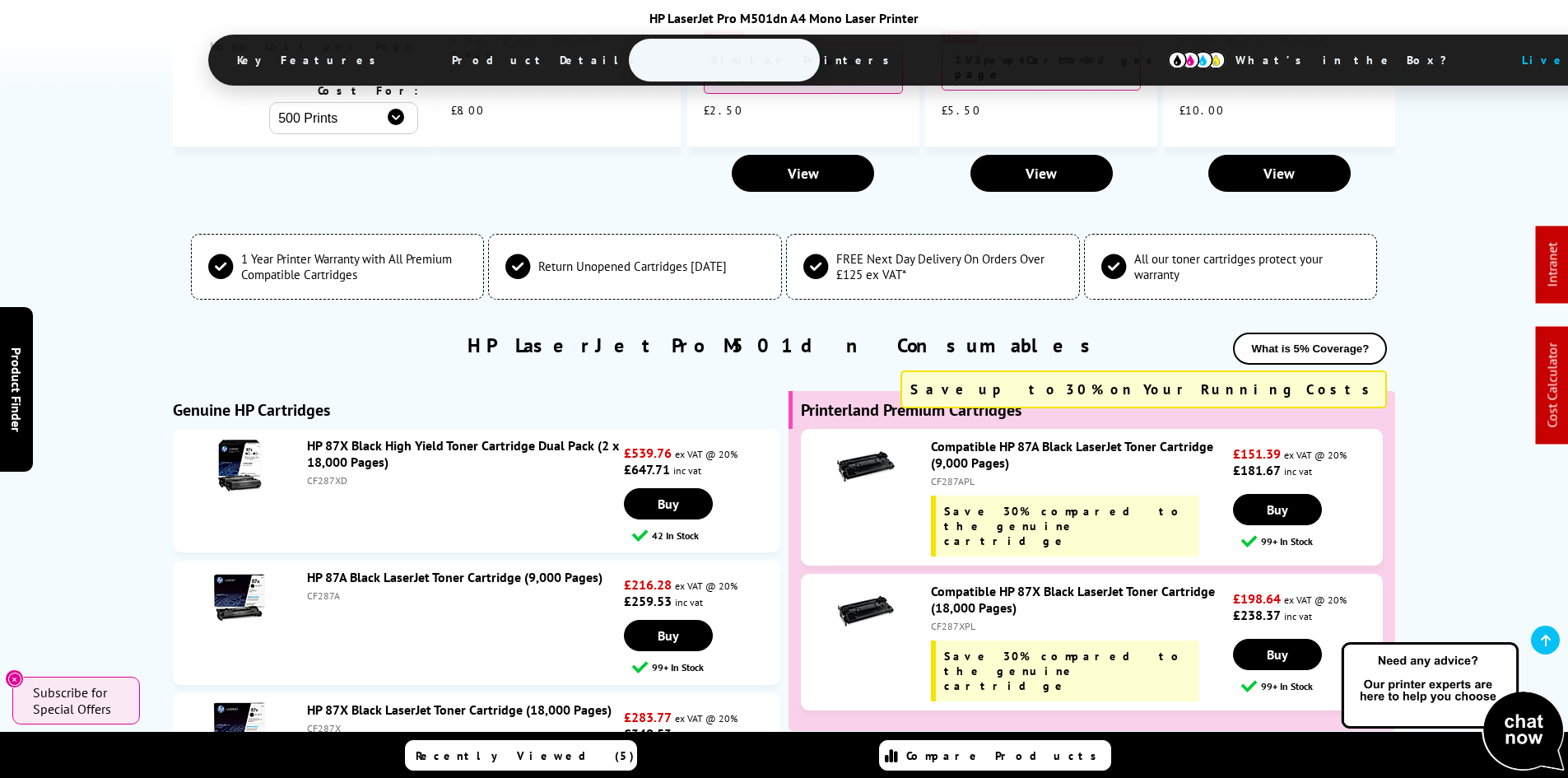
scroll to position [4237, 0]
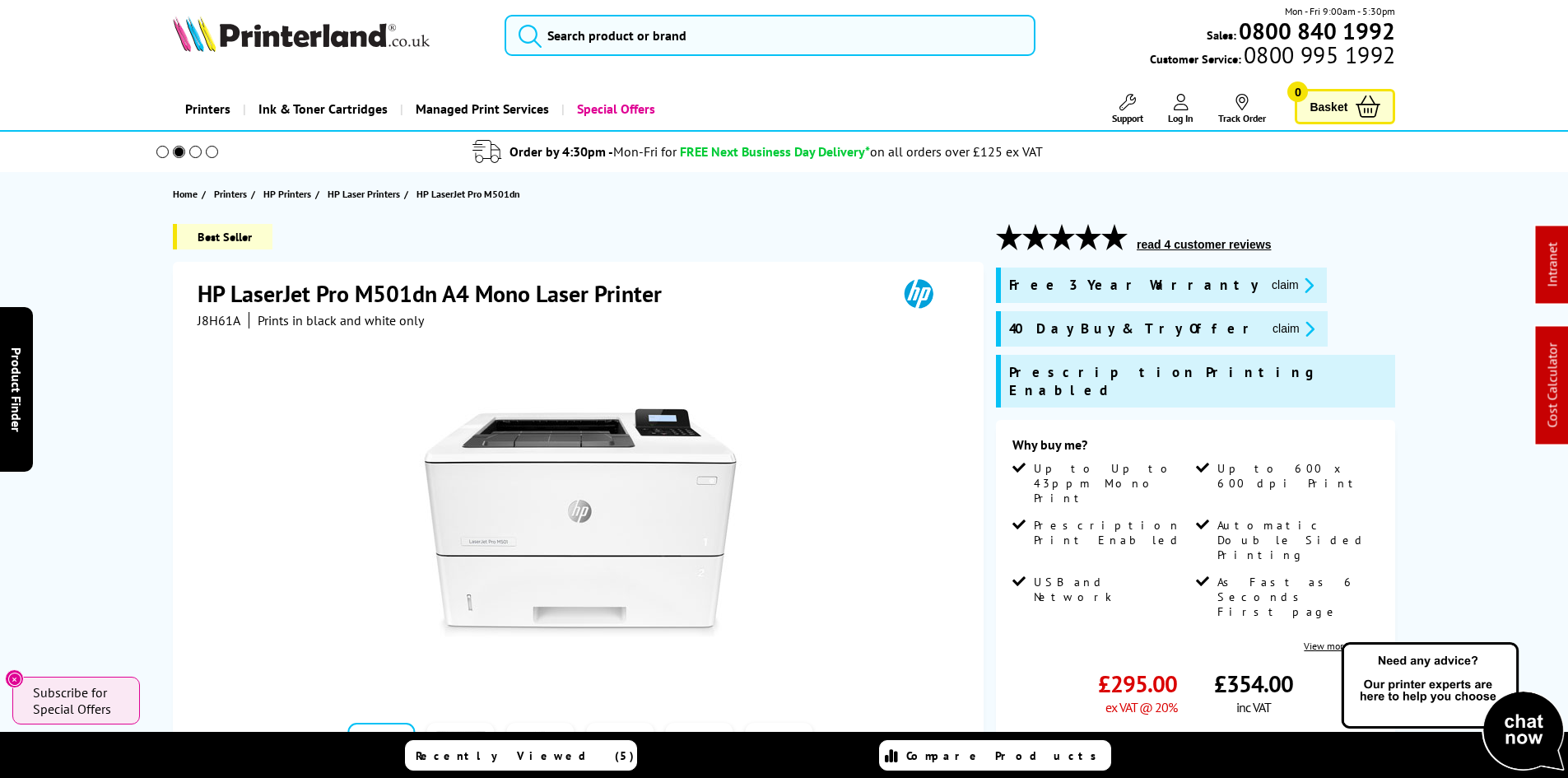
scroll to position [0, 0]
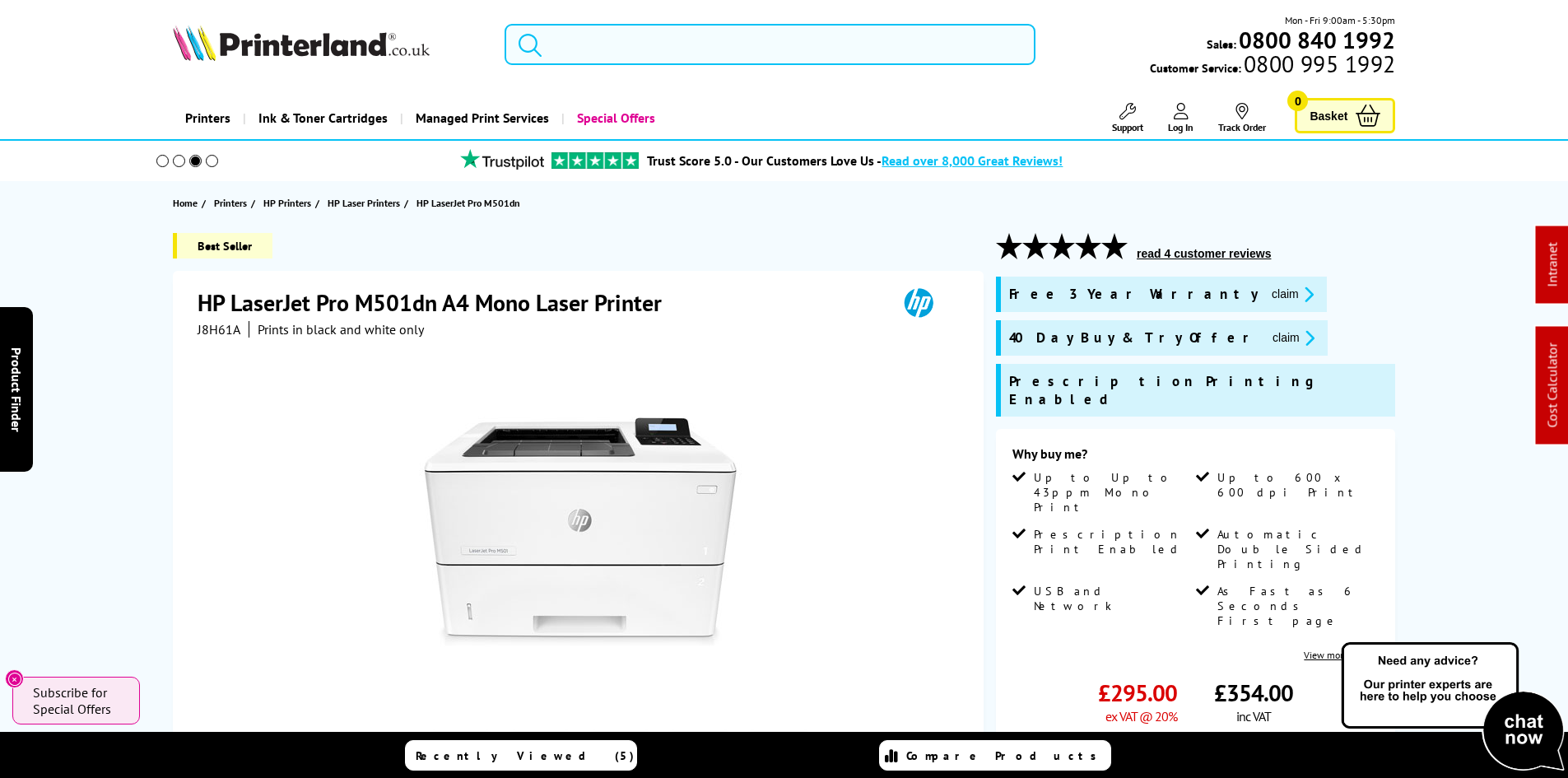
click at [128, 363] on div "Best Seller HP LaserJet Pro M501dn A4 Mono Laser Printer J8H61A Prints in black…" at bounding box center [785, 660] width 1317 height 856
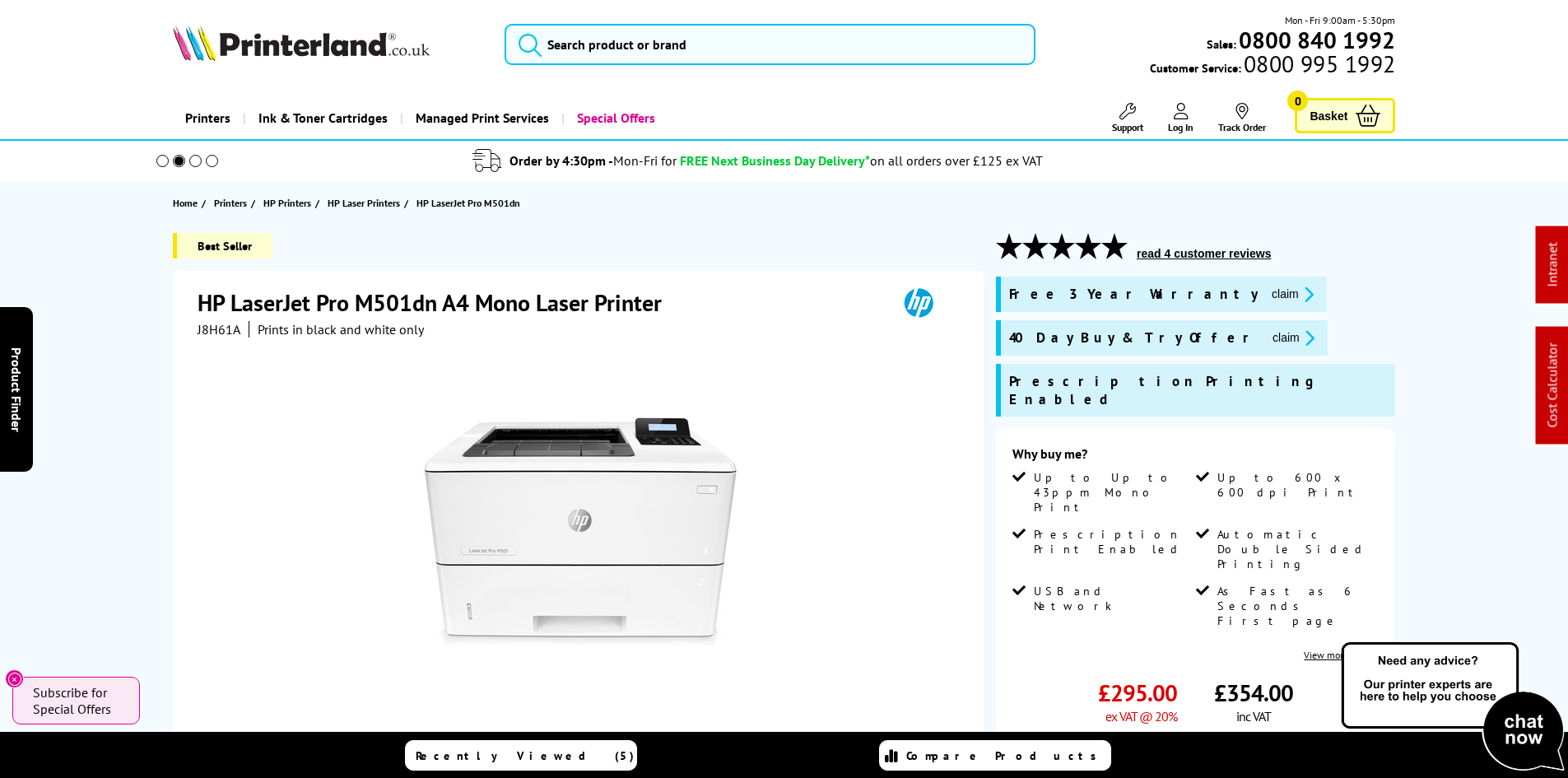
click at [149, 327] on div "Best Seller HP LaserJet Pro M501dn A4 Mono Laser Printer J8H61A Prints in black…" at bounding box center [785, 660] width 1317 height 856
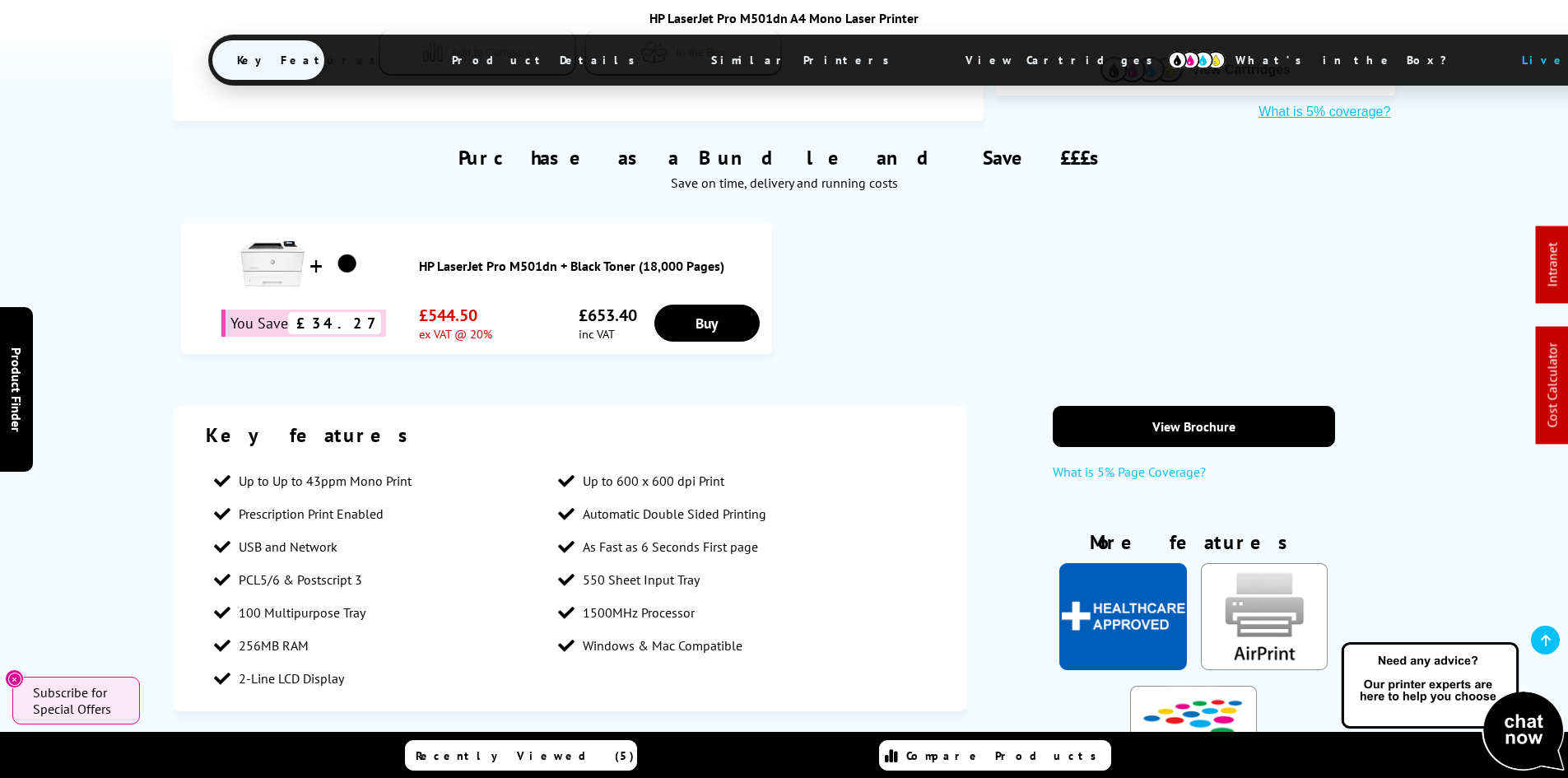
scroll to position [988, 0]
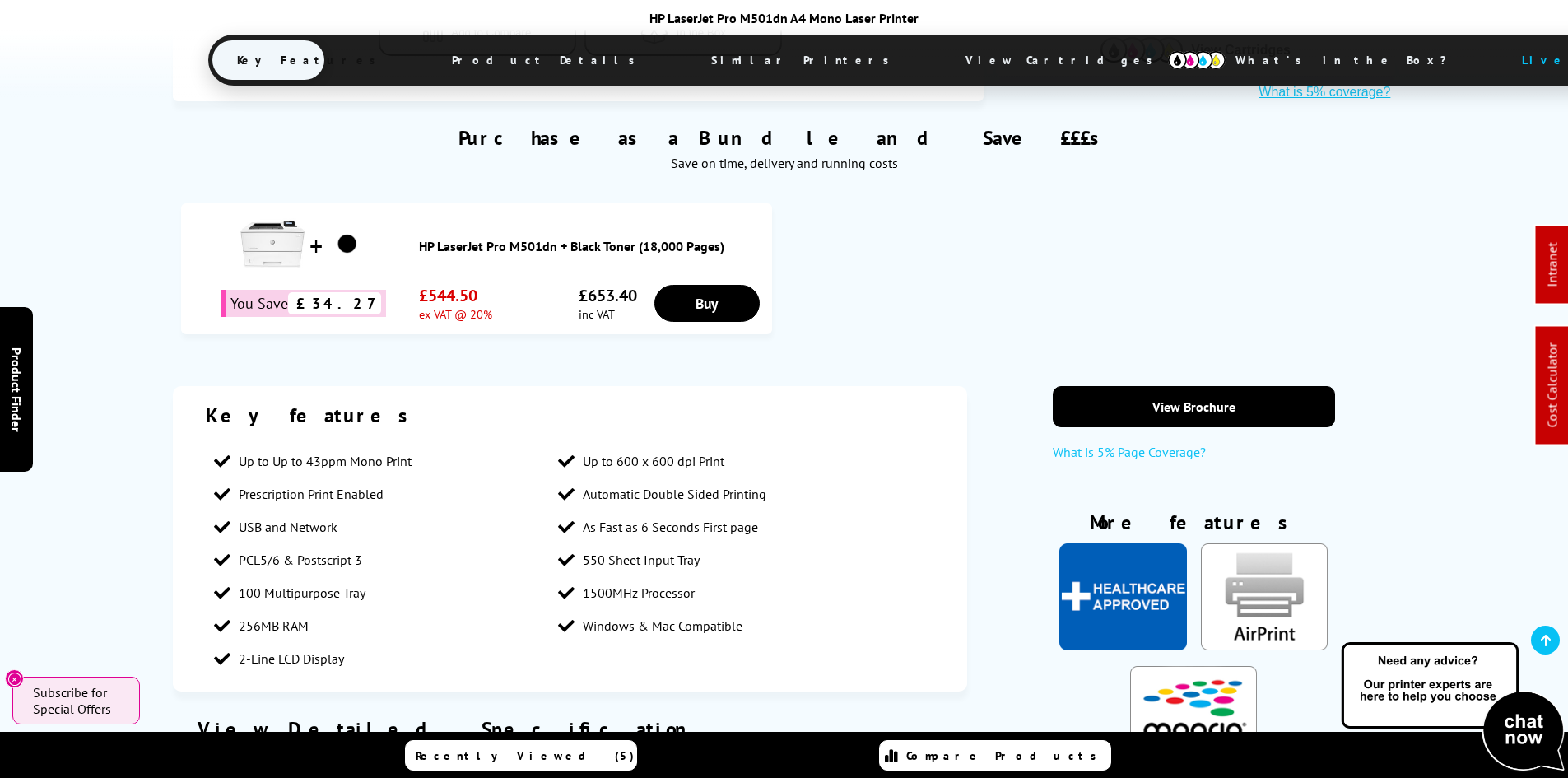
click at [941, 52] on span "View Cartridges" at bounding box center [1066, 60] width 252 height 42
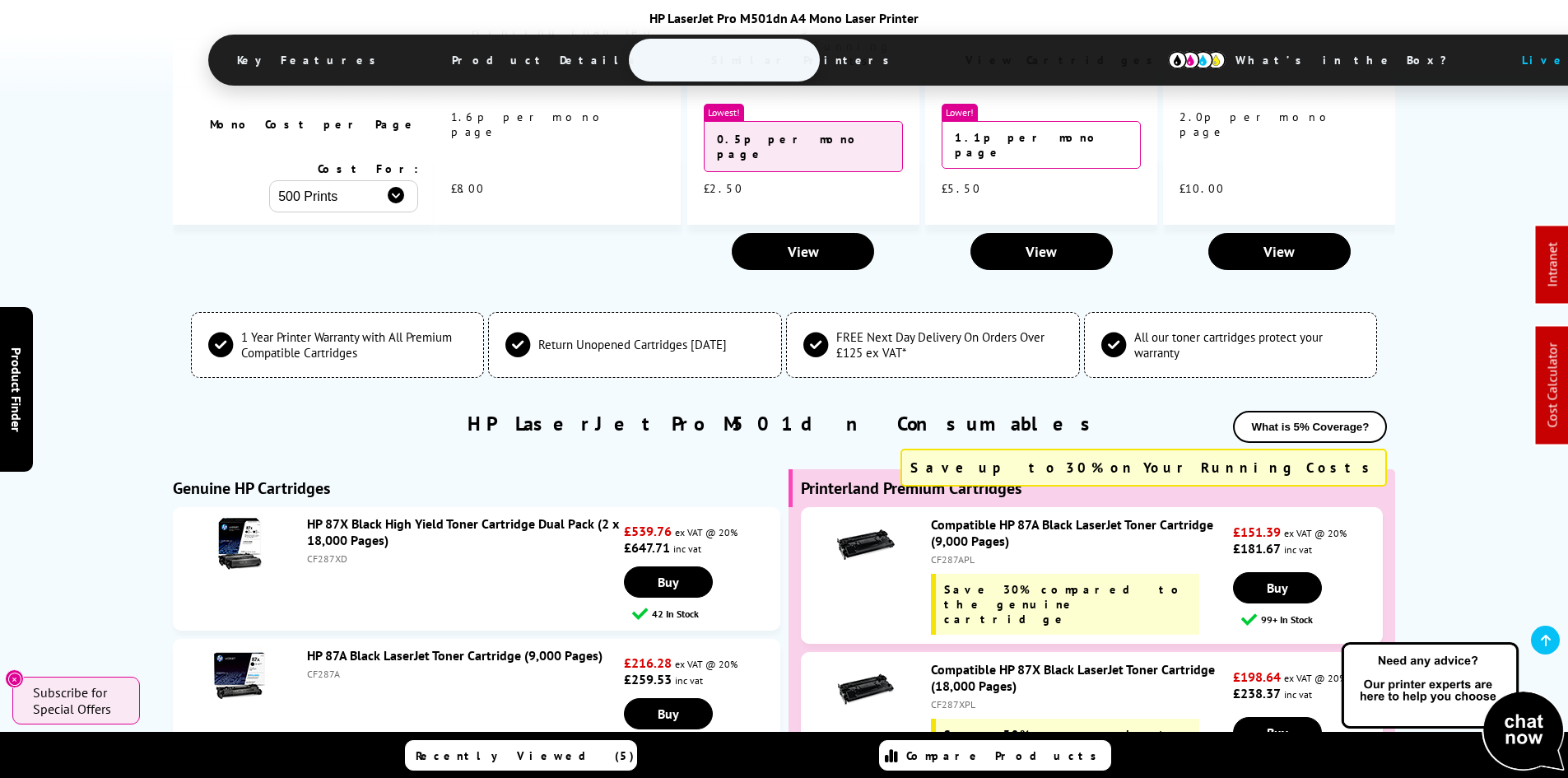
scroll to position [4143, 0]
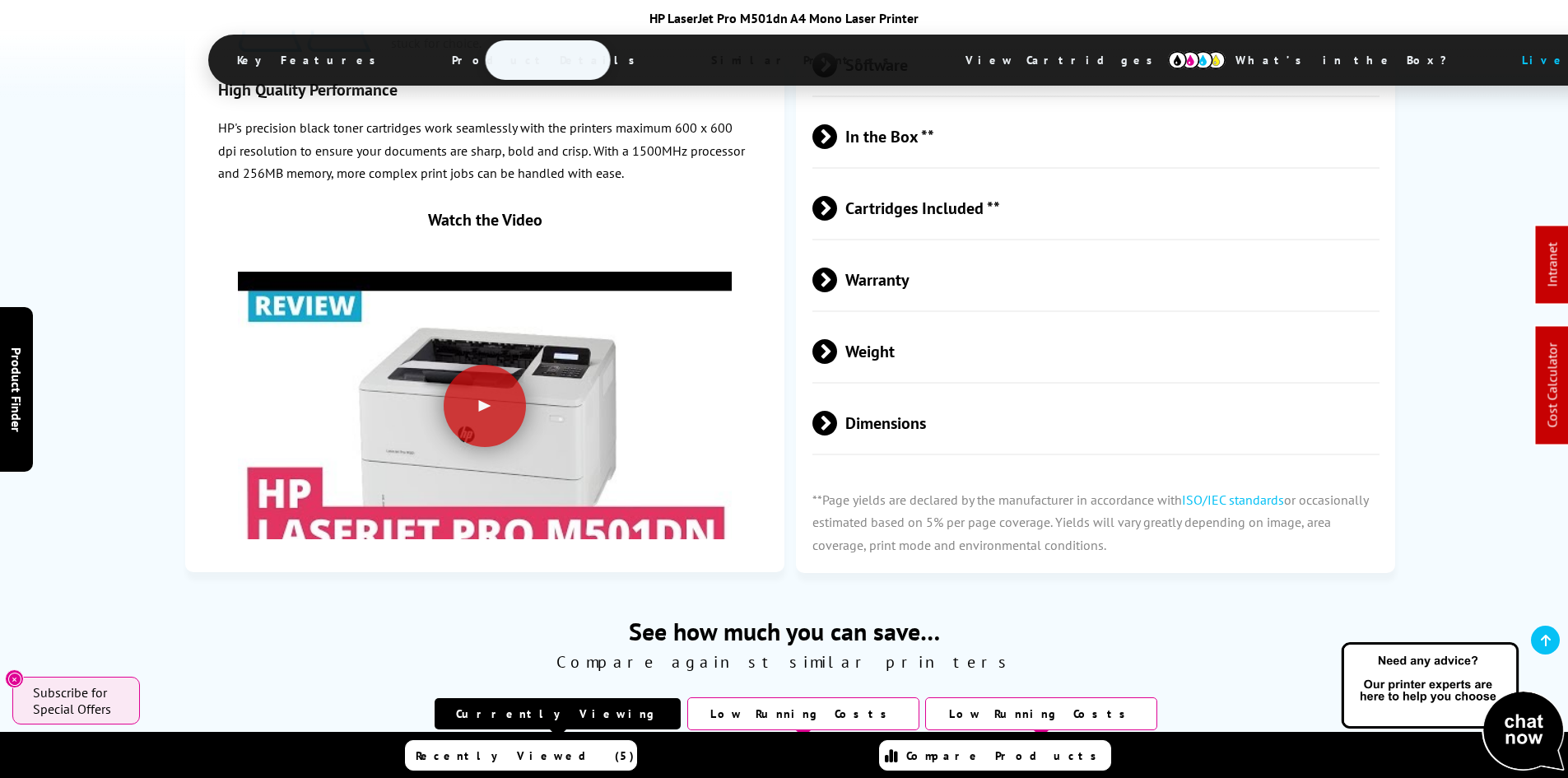
scroll to position [0, 0]
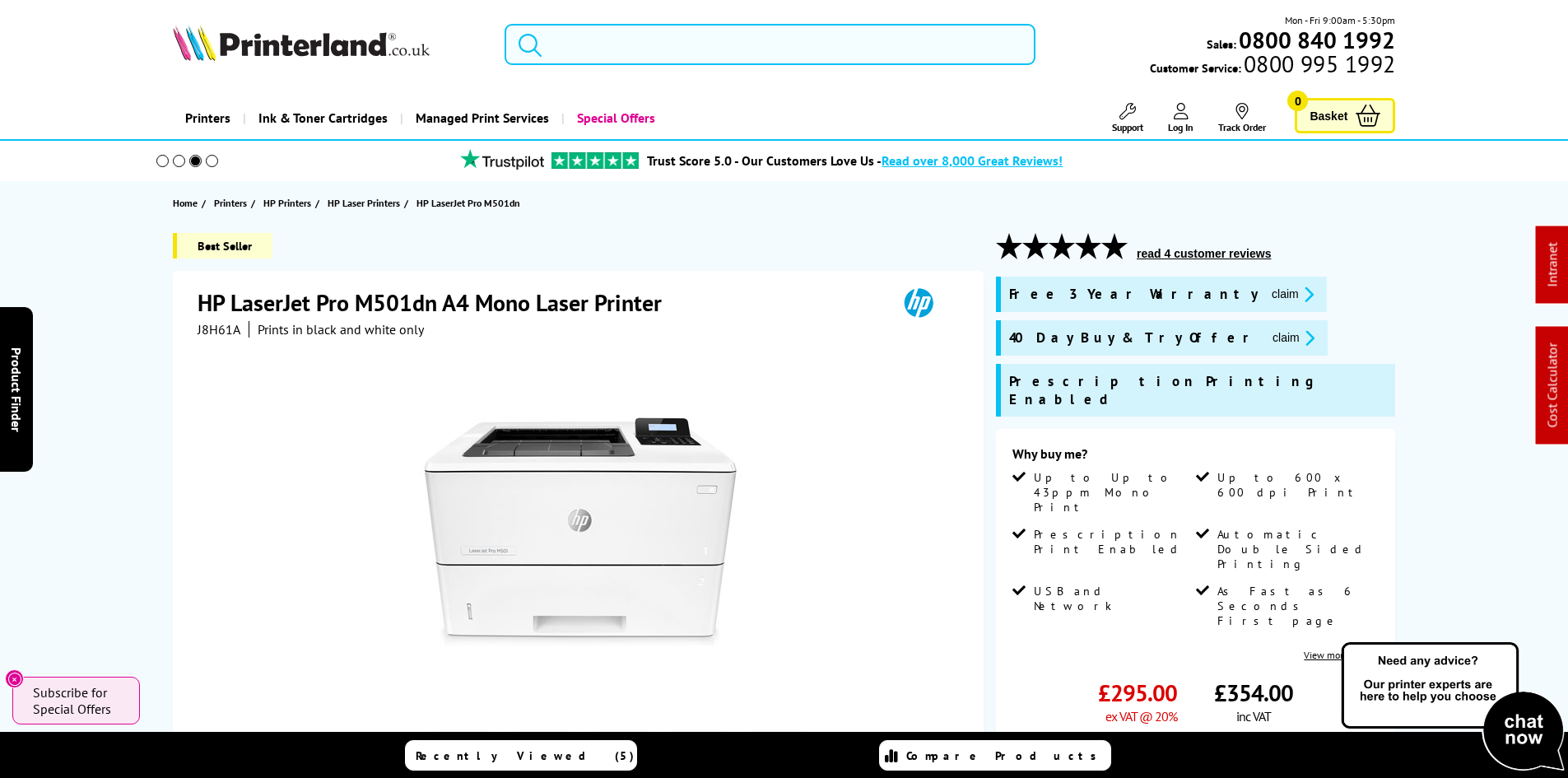
drag, startPoint x: 50, startPoint y: 649, endPoint x: 155, endPoint y: 168, distance: 492.3
